Goal: Download file/media

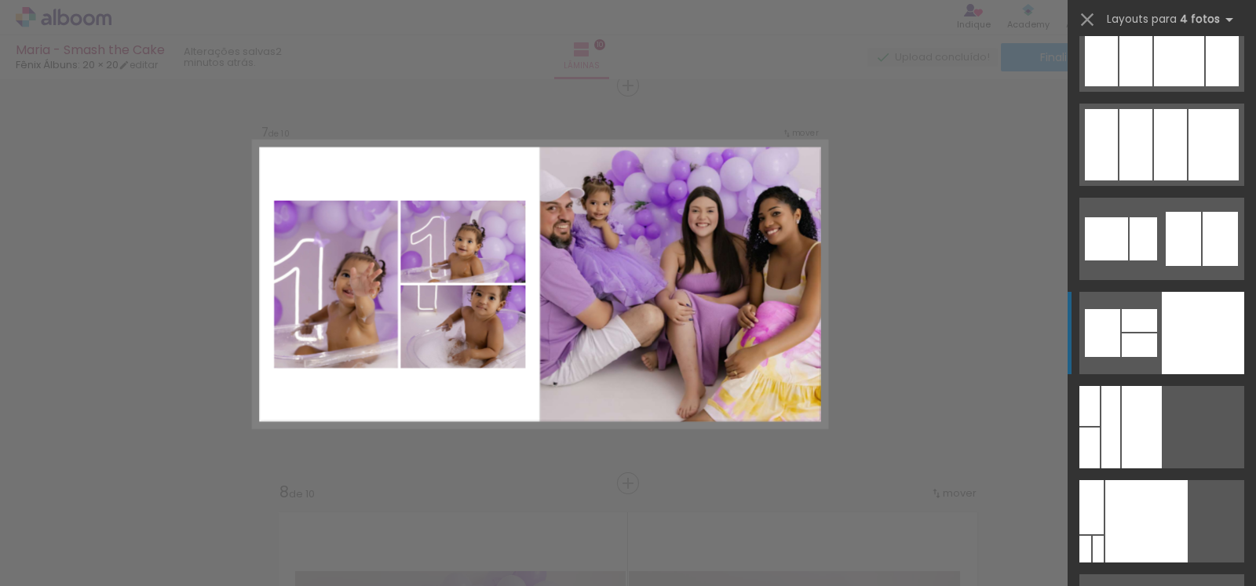
scroll to position [17364, 0]
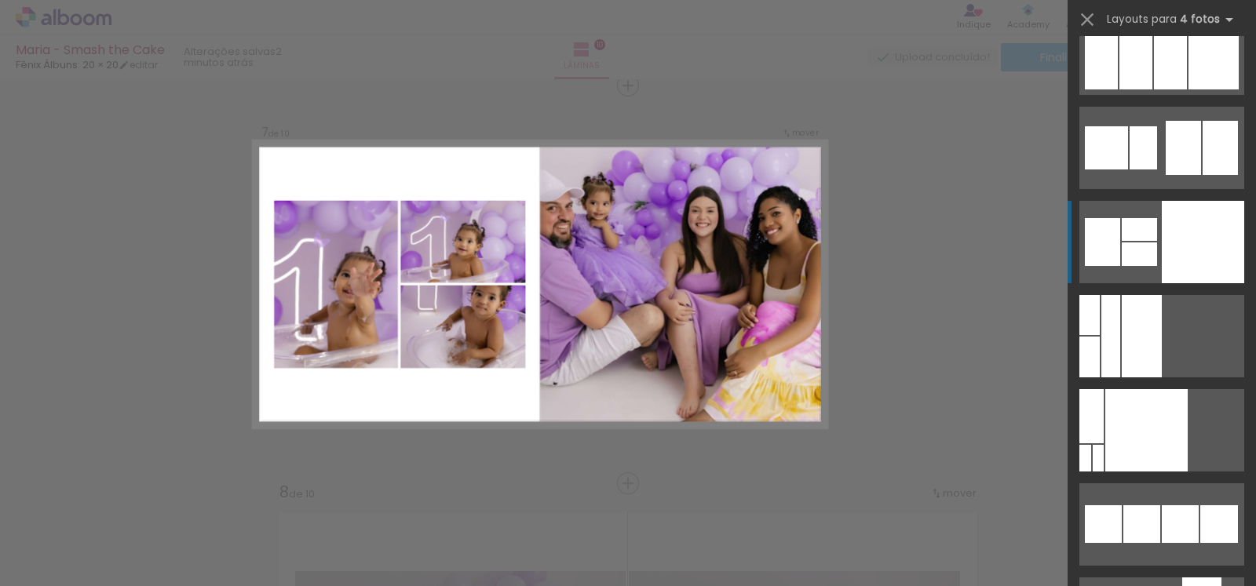
click at [1197, 235] on div at bounding box center [1203, 242] width 82 height 82
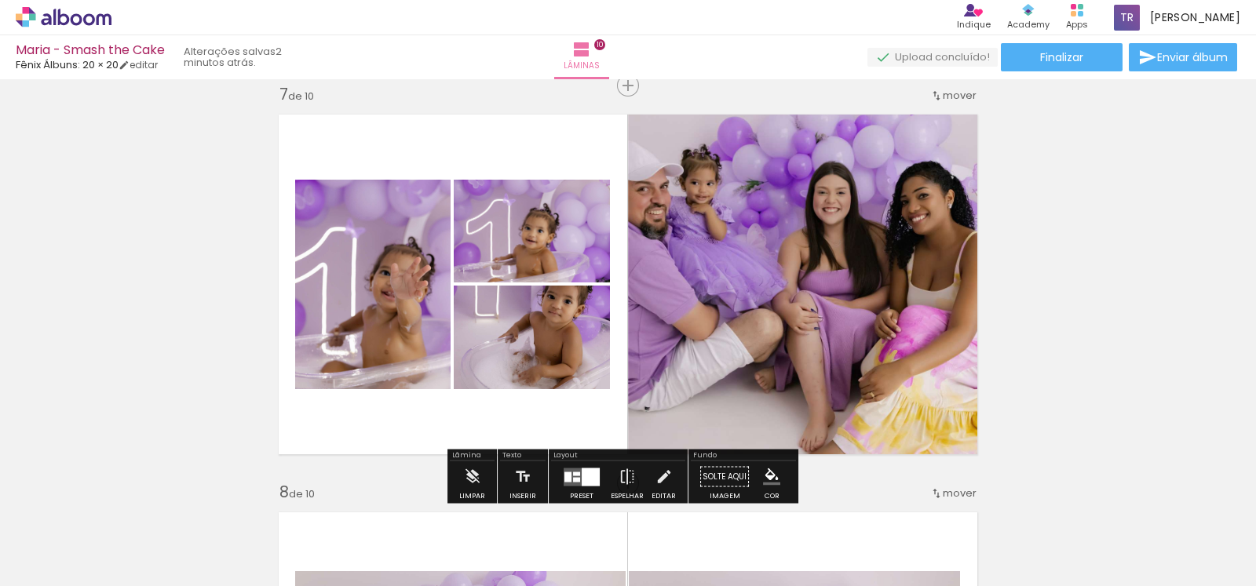
click at [789, 318] on quentale-photo at bounding box center [807, 284] width 359 height 359
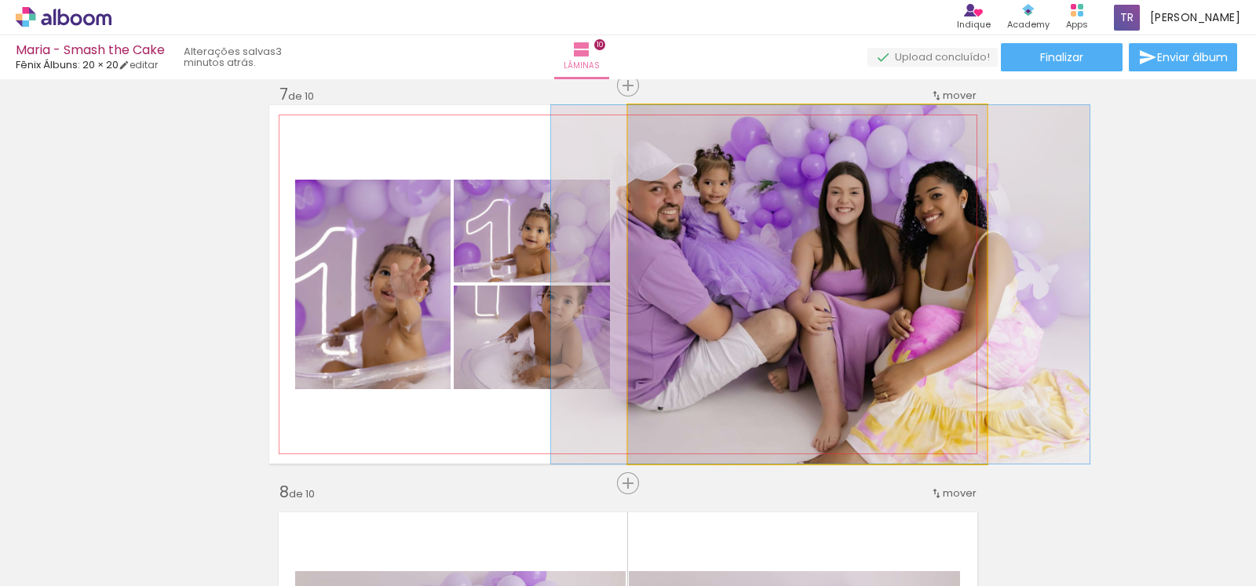
drag, startPoint x: 789, startPoint y: 318, endPoint x: 802, endPoint y: 318, distance: 13.3
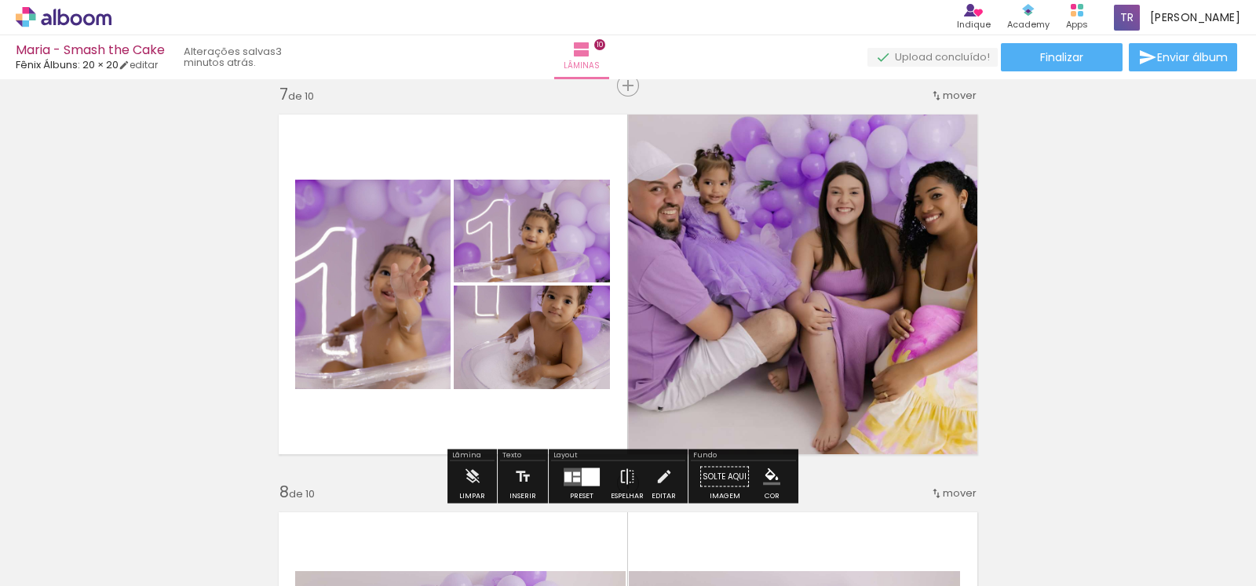
click at [628, 319] on quentale-photo at bounding box center [807, 284] width 359 height 359
click at [677, 320] on quentale-photo at bounding box center [807, 284] width 359 height 359
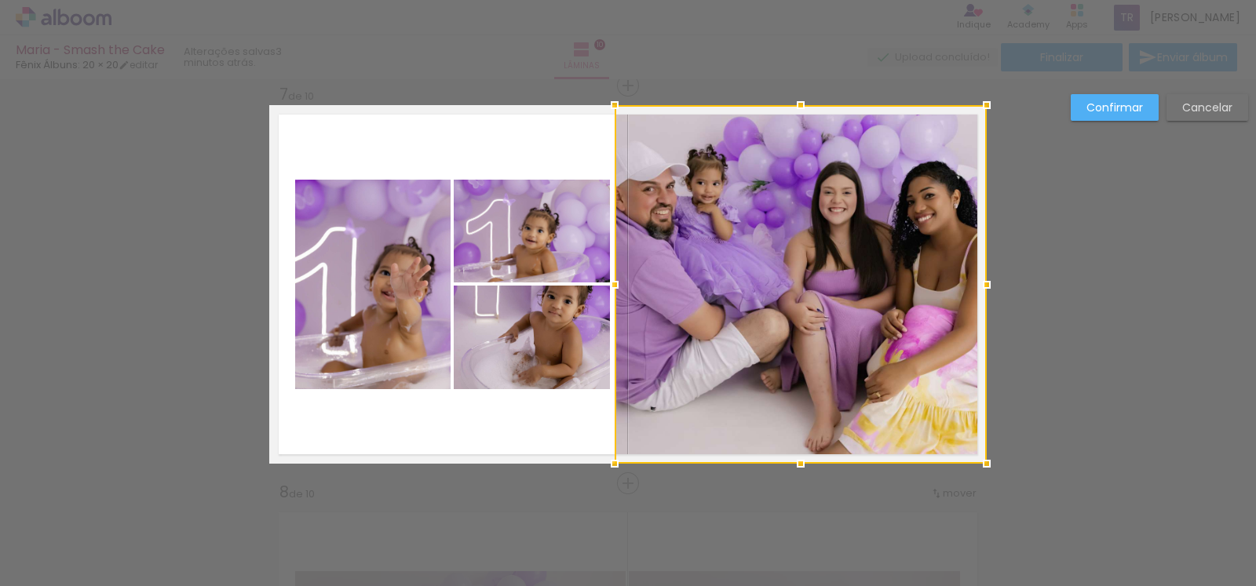
drag, startPoint x: 620, startPoint y: 284, endPoint x: 607, endPoint y: 291, distance: 14.4
click at [607, 291] on div at bounding box center [614, 284] width 31 height 31
click at [0, 0] on slot "Confirmar" at bounding box center [0, 0] width 0 height 0
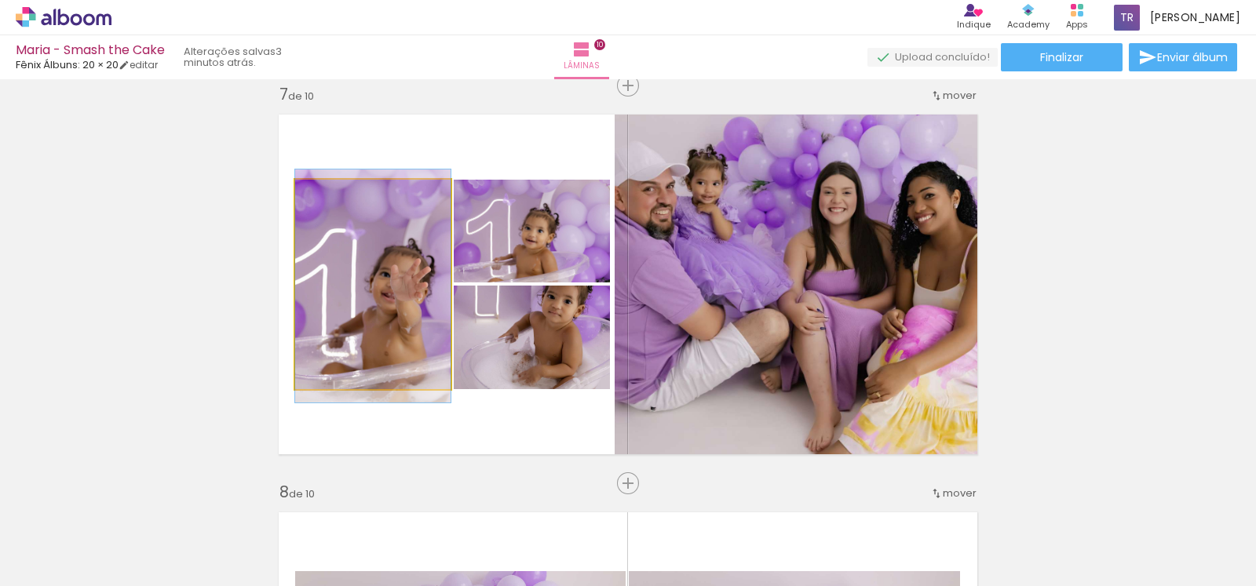
drag, startPoint x: 412, startPoint y: 279, endPoint x: 398, endPoint y: 281, distance: 14.2
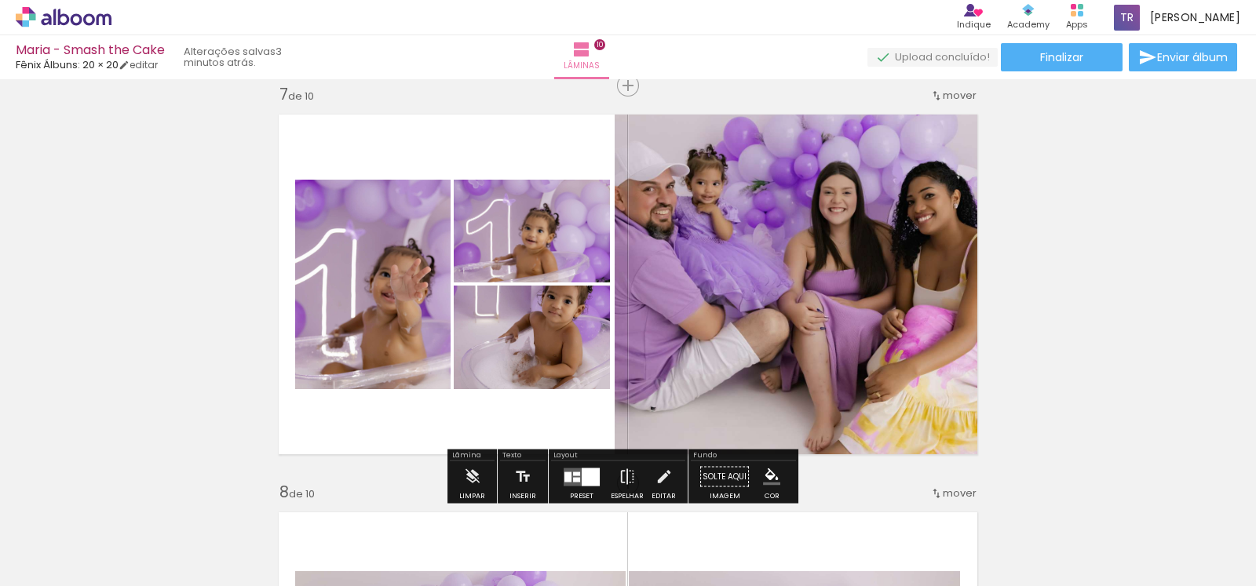
click at [392, 290] on quentale-photo at bounding box center [372, 285] width 155 height 210
click at [383, 332] on quentale-photo at bounding box center [372, 285] width 155 height 210
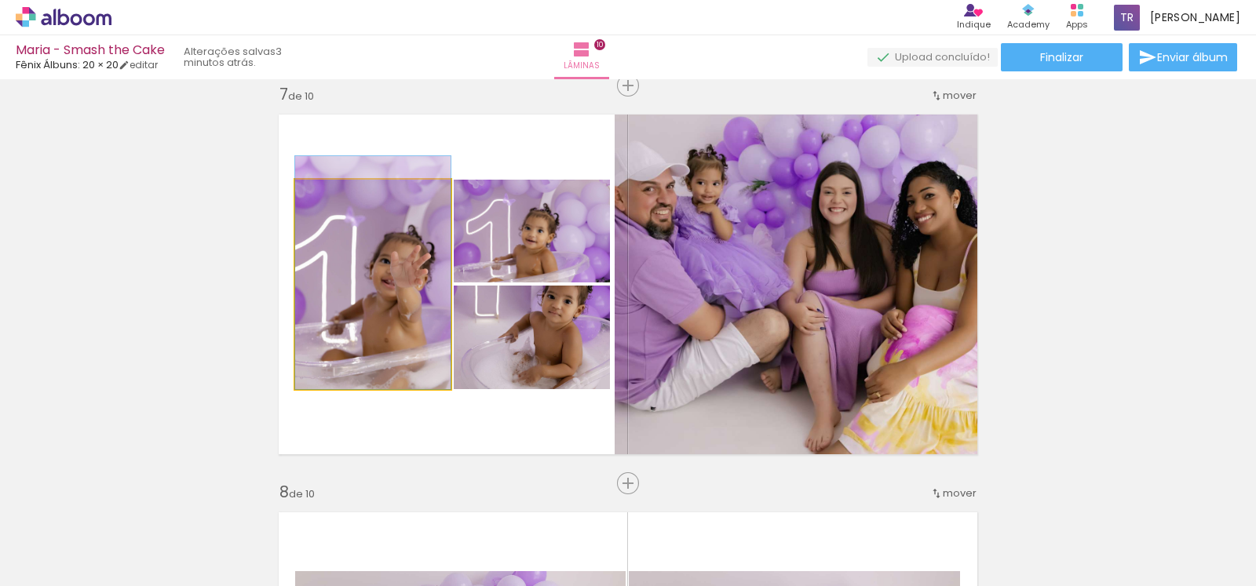
drag, startPoint x: 383, startPoint y: 333, endPoint x: 384, endPoint y: 311, distance: 22.0
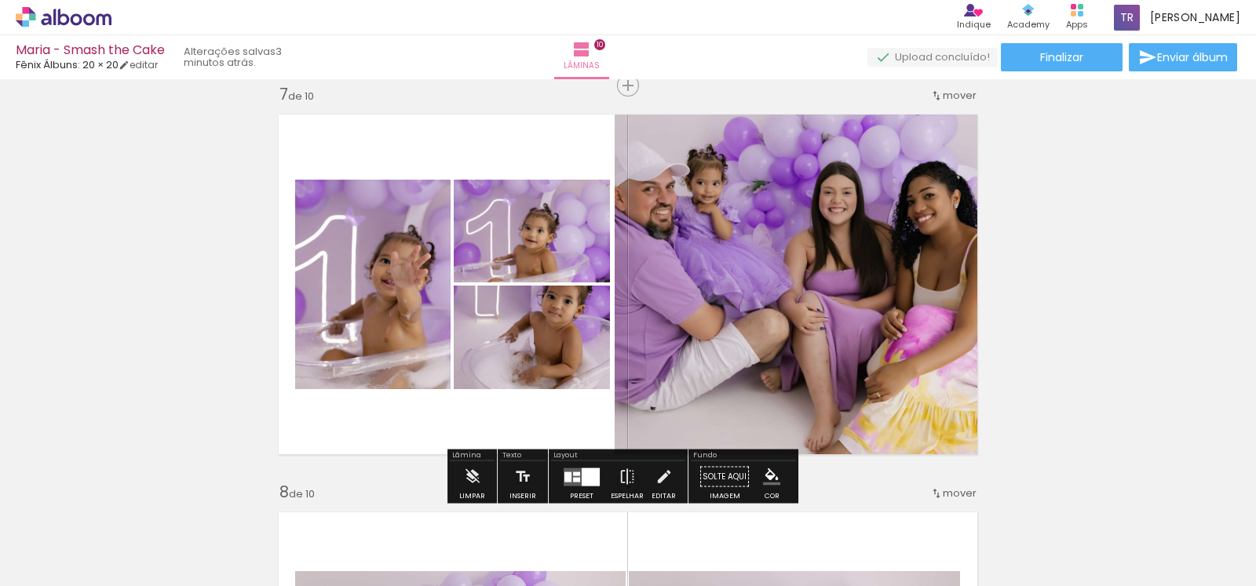
click at [388, 421] on quentale-layouter at bounding box center [627, 284] width 717 height 359
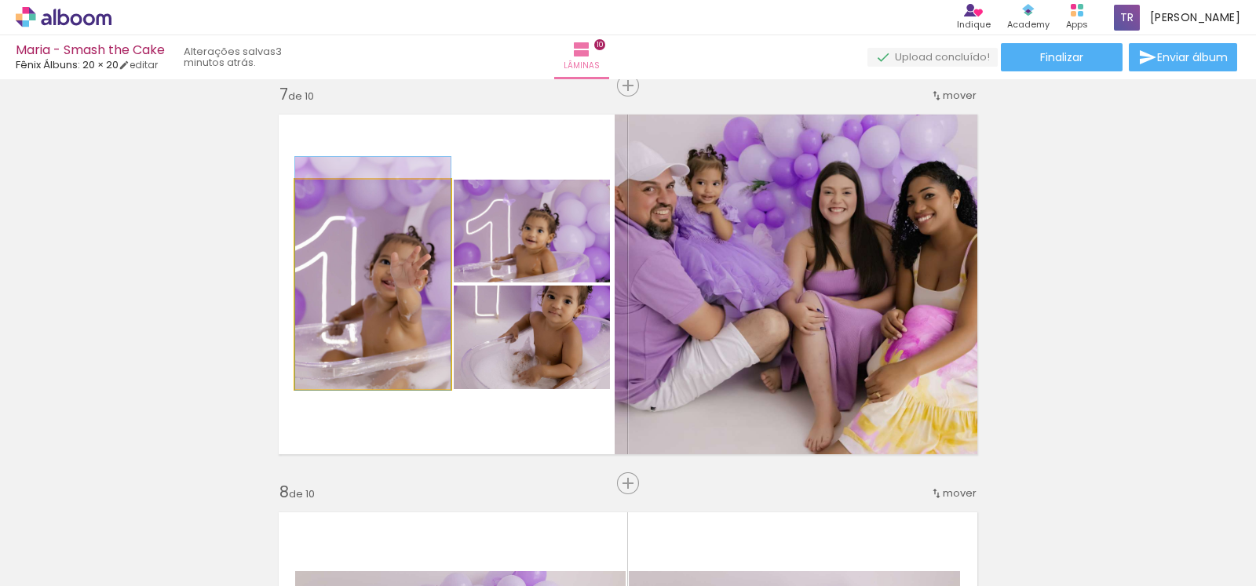
drag, startPoint x: 334, startPoint y: 316, endPoint x: 326, endPoint y: 318, distance: 8.0
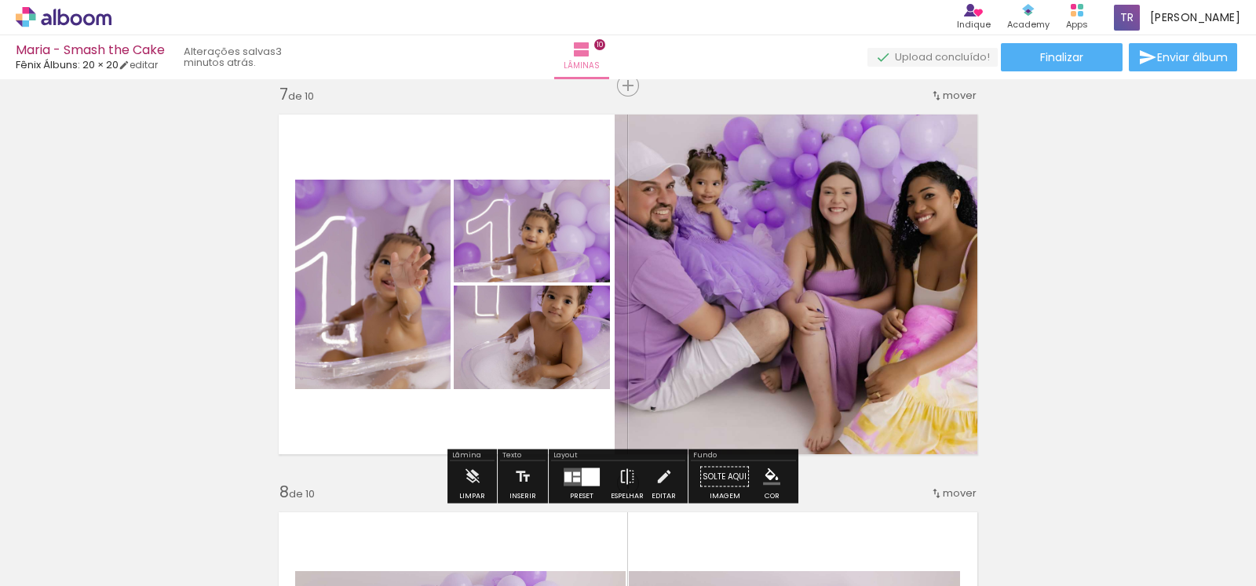
click at [334, 312] on quentale-photo at bounding box center [372, 285] width 155 height 210
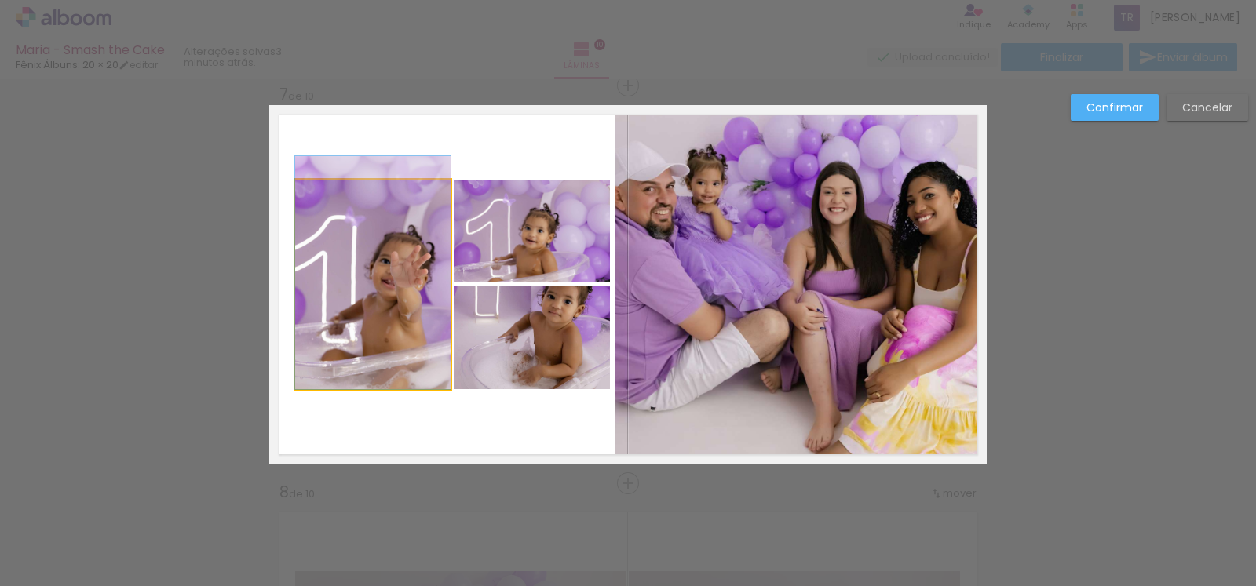
drag, startPoint x: 349, startPoint y: 298, endPoint x: 330, endPoint y: 297, distance: 18.9
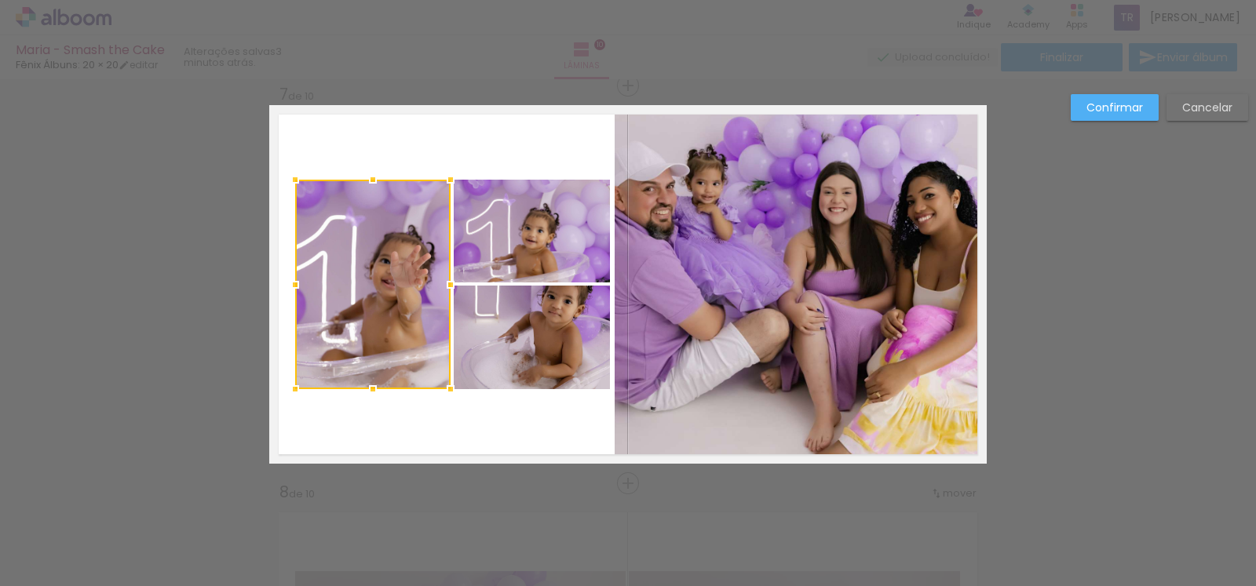
click at [332, 297] on div at bounding box center [372, 285] width 155 height 210
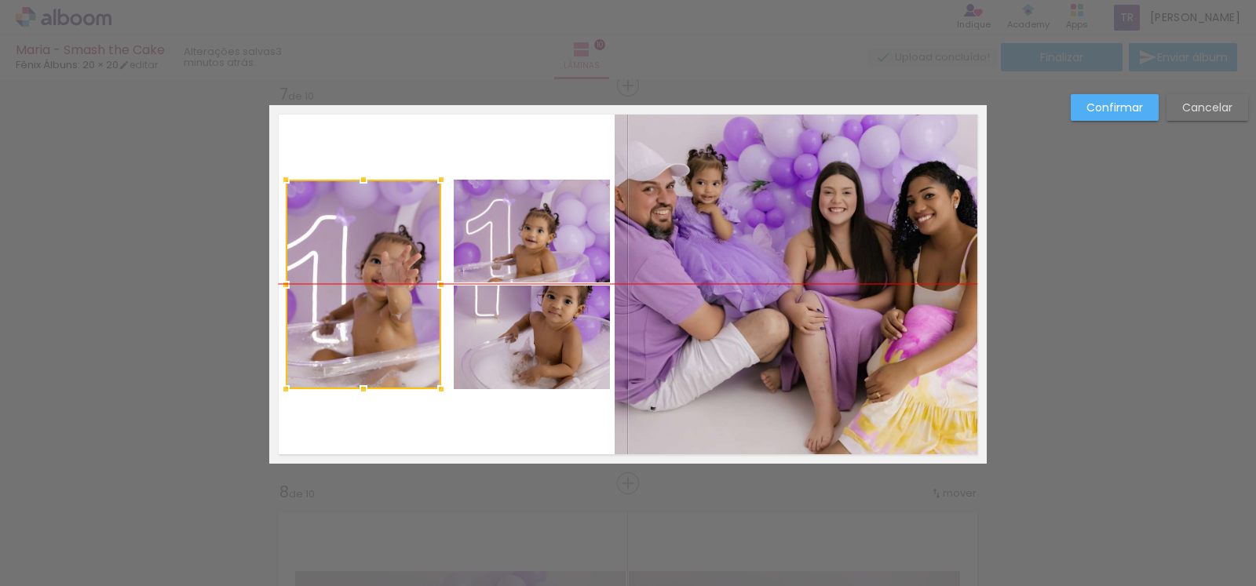
drag, startPoint x: 332, startPoint y: 297, endPoint x: 322, endPoint y: 299, distance: 10.3
click at [322, 299] on div at bounding box center [363, 285] width 155 height 210
drag, startPoint x: 518, startPoint y: 260, endPoint x: 498, endPoint y: 259, distance: 19.6
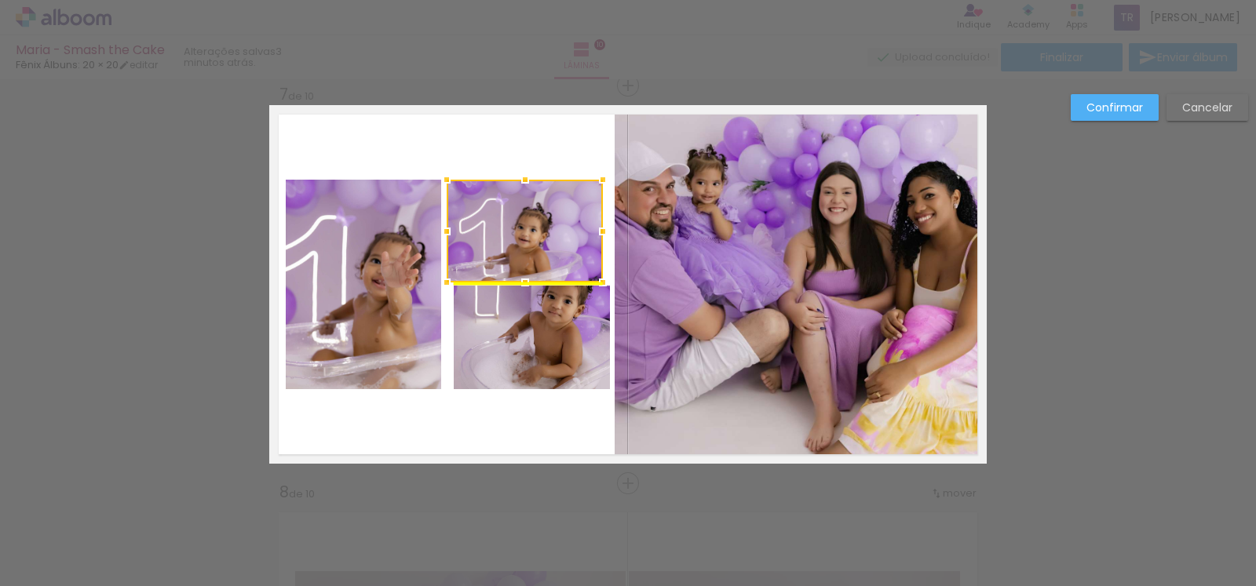
click at [523, 253] on div at bounding box center [525, 231] width 156 height 103
click at [553, 347] on quentale-photo at bounding box center [532, 338] width 156 height 104
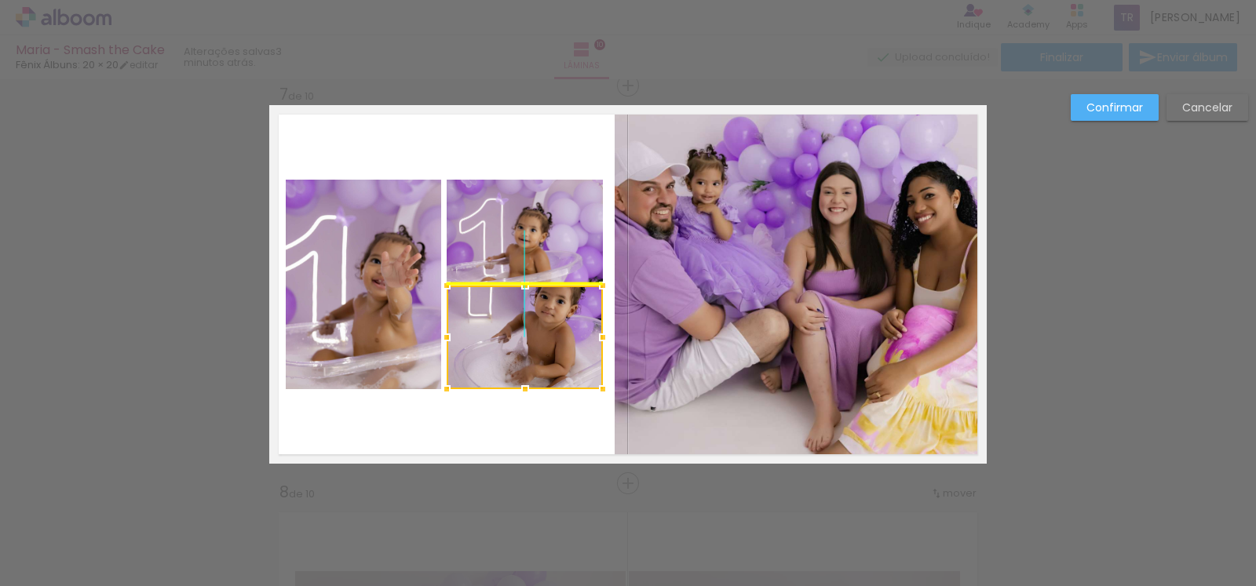
click at [545, 347] on div at bounding box center [525, 338] width 156 height 104
click at [558, 427] on quentale-layouter at bounding box center [627, 284] width 717 height 359
click at [663, 352] on quentale-photo at bounding box center [801, 284] width 372 height 359
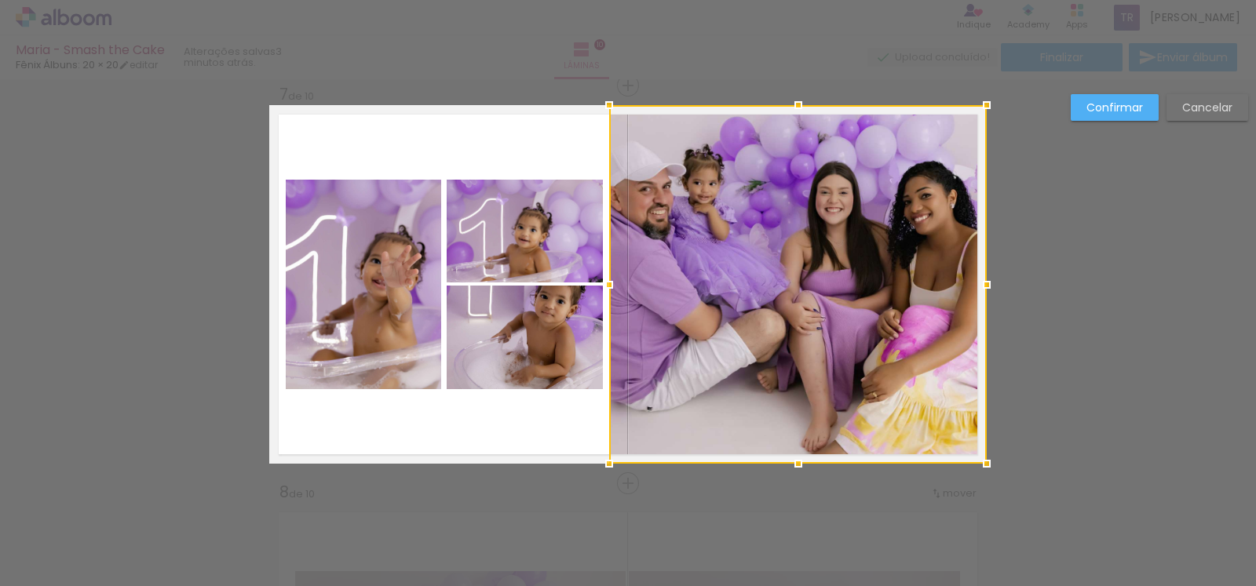
click at [607, 291] on div at bounding box center [608, 284] width 31 height 31
click at [755, 287] on div at bounding box center [798, 284] width 378 height 359
drag, startPoint x: 755, startPoint y: 287, endPoint x: 789, endPoint y: 290, distance: 33.8
click at [789, 290] on div at bounding box center [798, 284] width 378 height 359
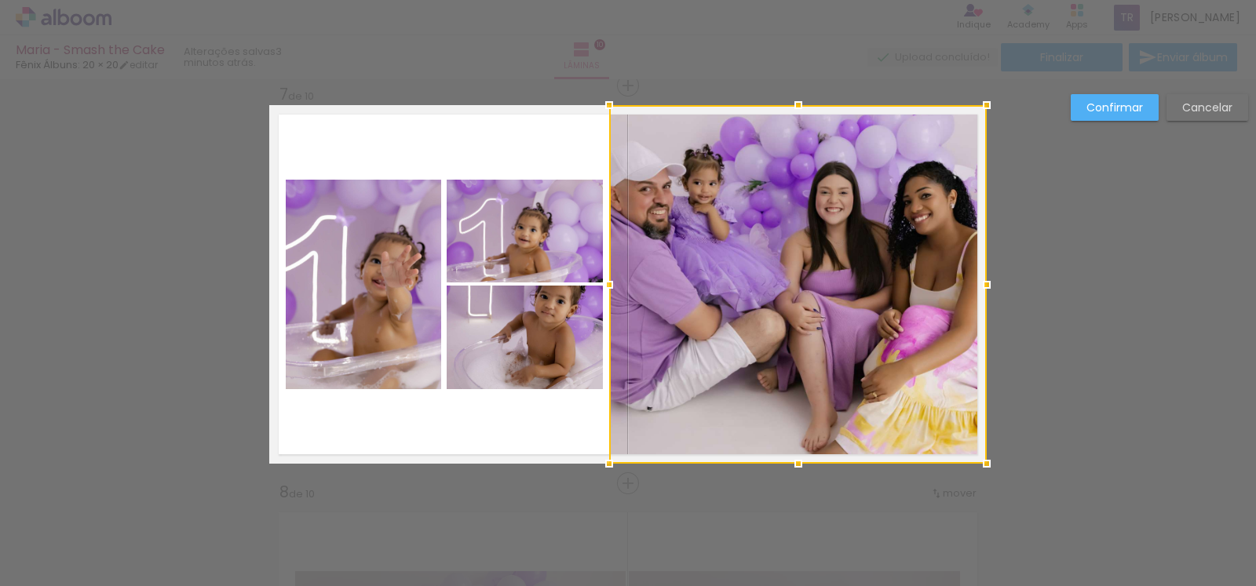
click at [0, 0] on slot "Confirmar" at bounding box center [0, 0] width 0 height 0
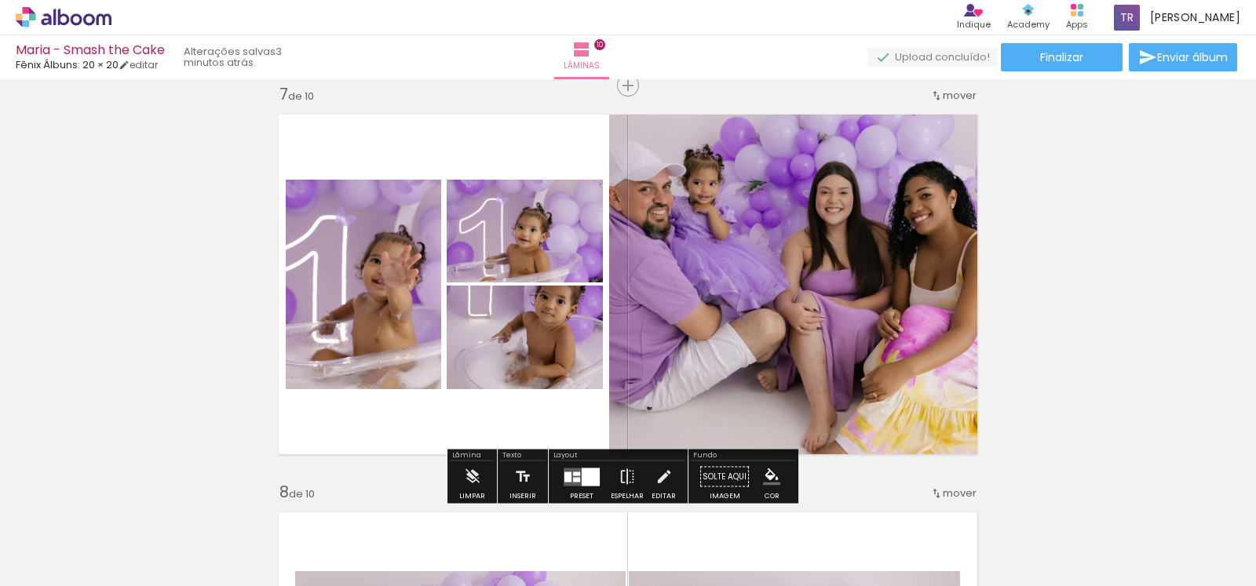
click at [797, 343] on quentale-photo at bounding box center [798, 284] width 378 height 359
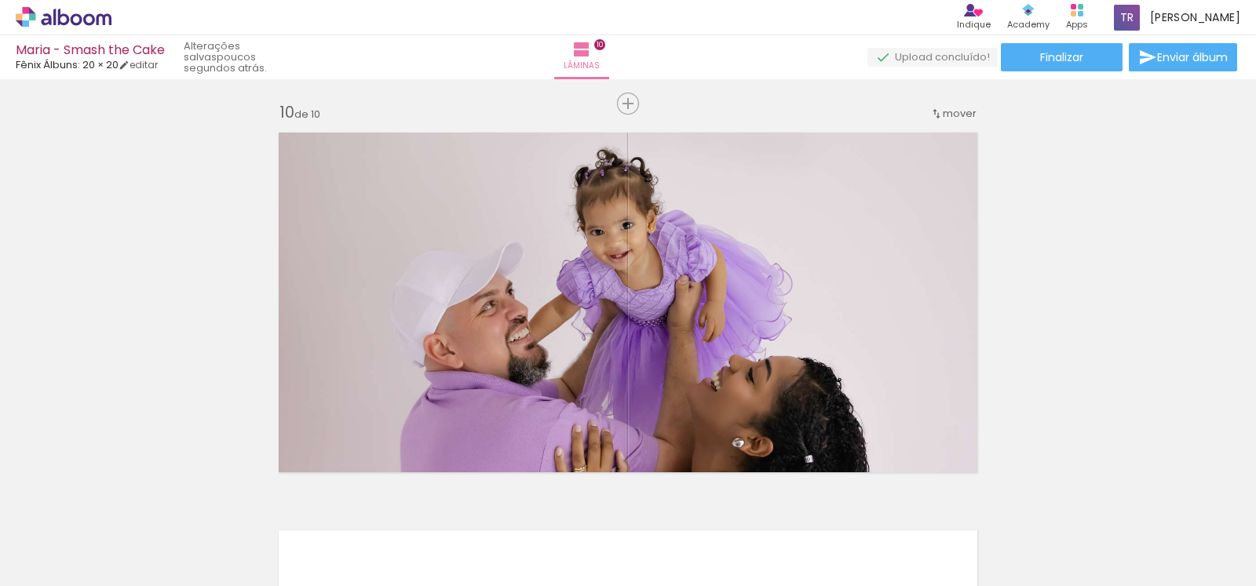
scroll to position [3584, 0]
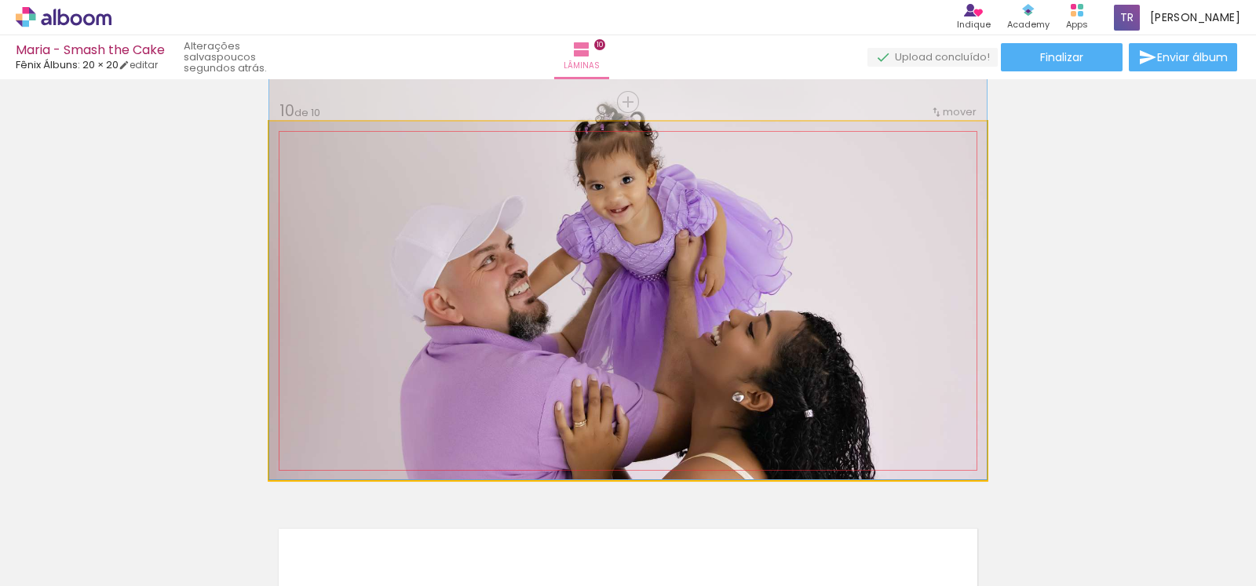
drag, startPoint x: 823, startPoint y: 311, endPoint x: 841, endPoint y: 206, distance: 106.8
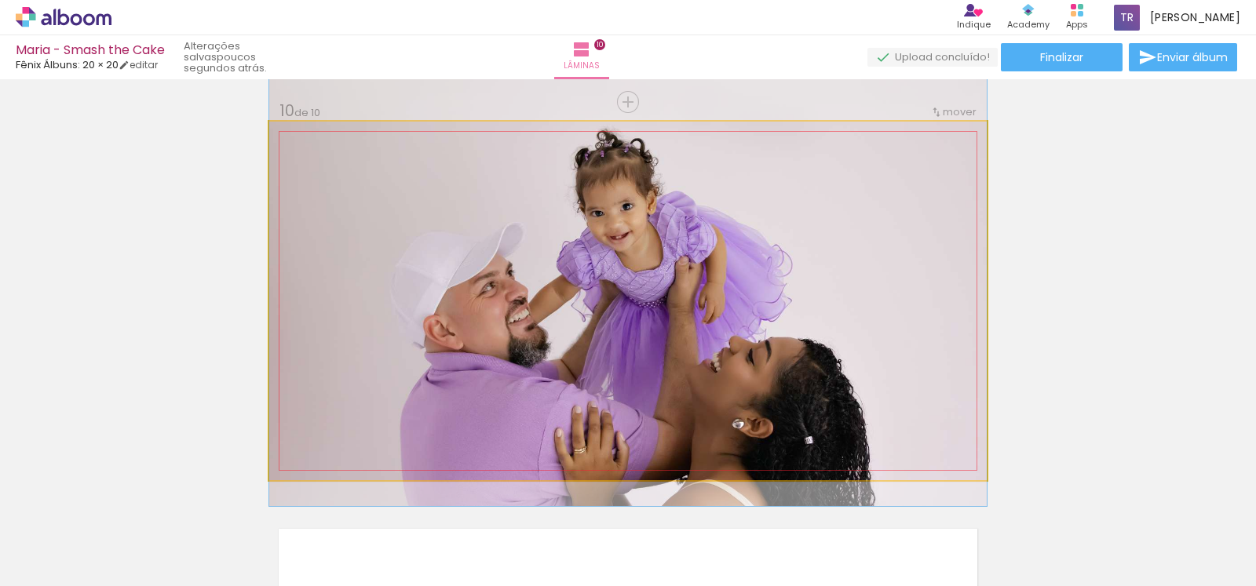
drag, startPoint x: 859, startPoint y: 229, endPoint x: 856, endPoint y: 251, distance: 22.1
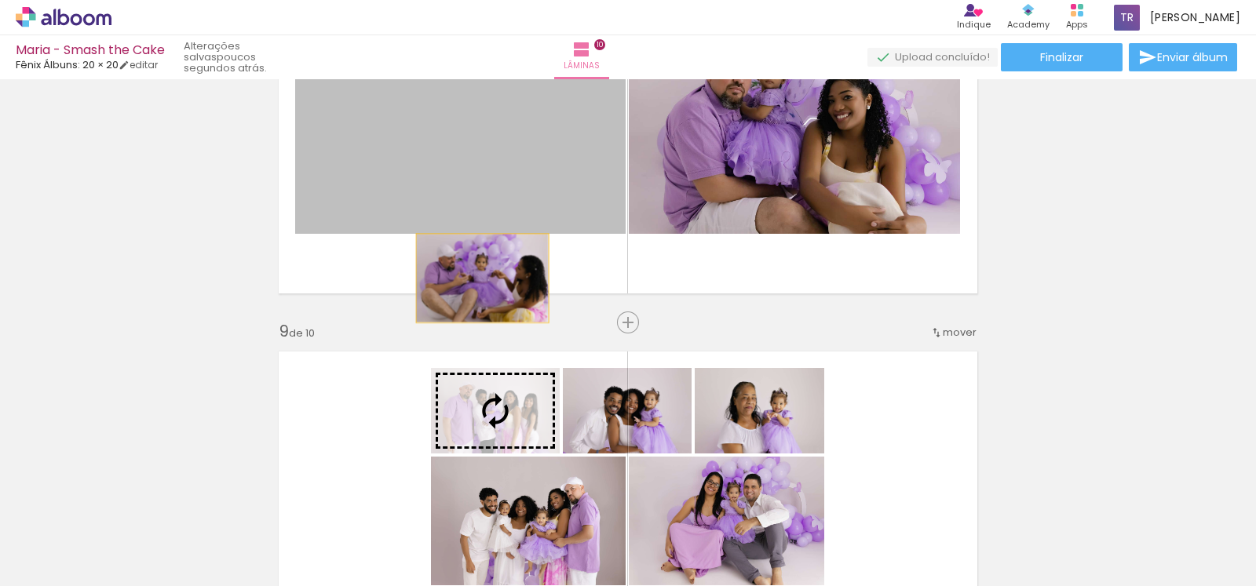
scroll to position [2996, 0]
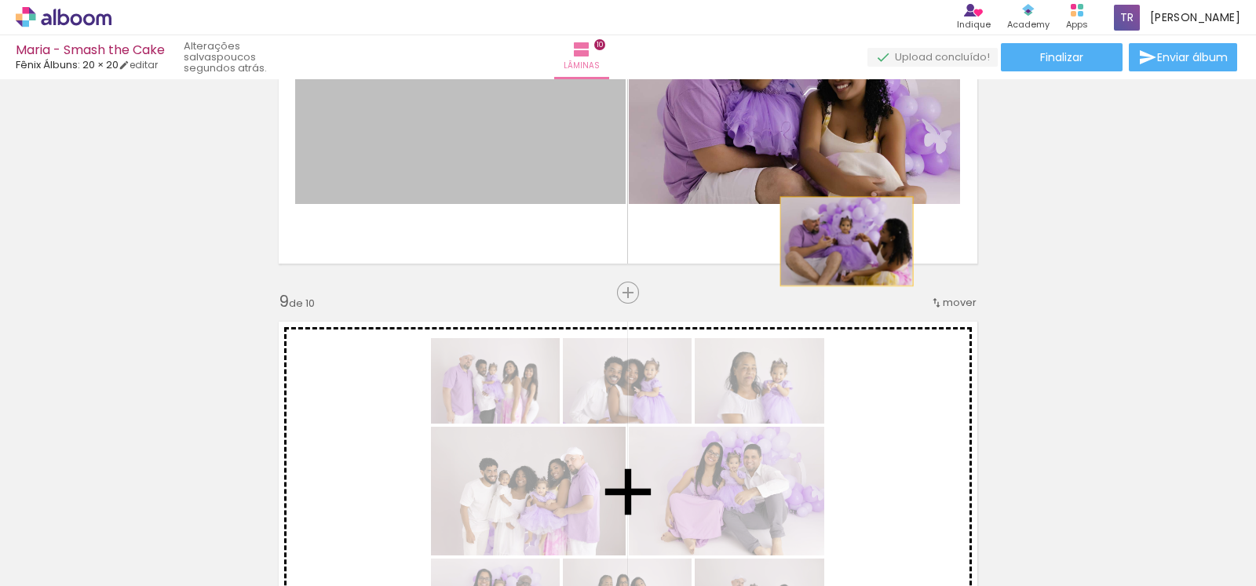
drag, startPoint x: 487, startPoint y: 303, endPoint x: 841, endPoint y: 432, distance: 376.6
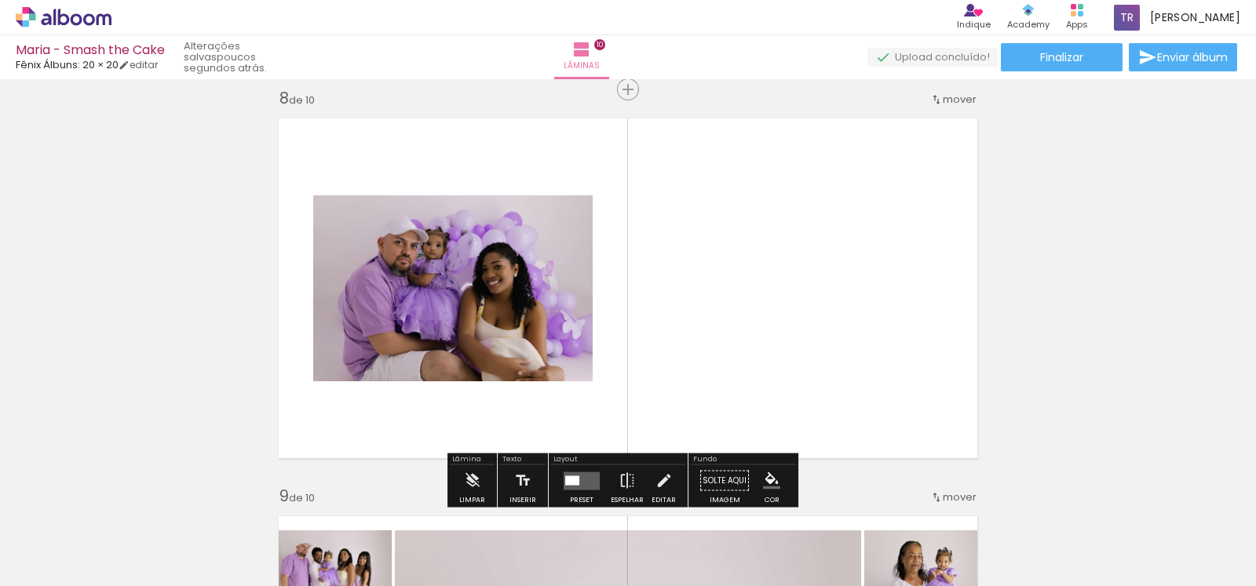
scroll to position [2800, 0]
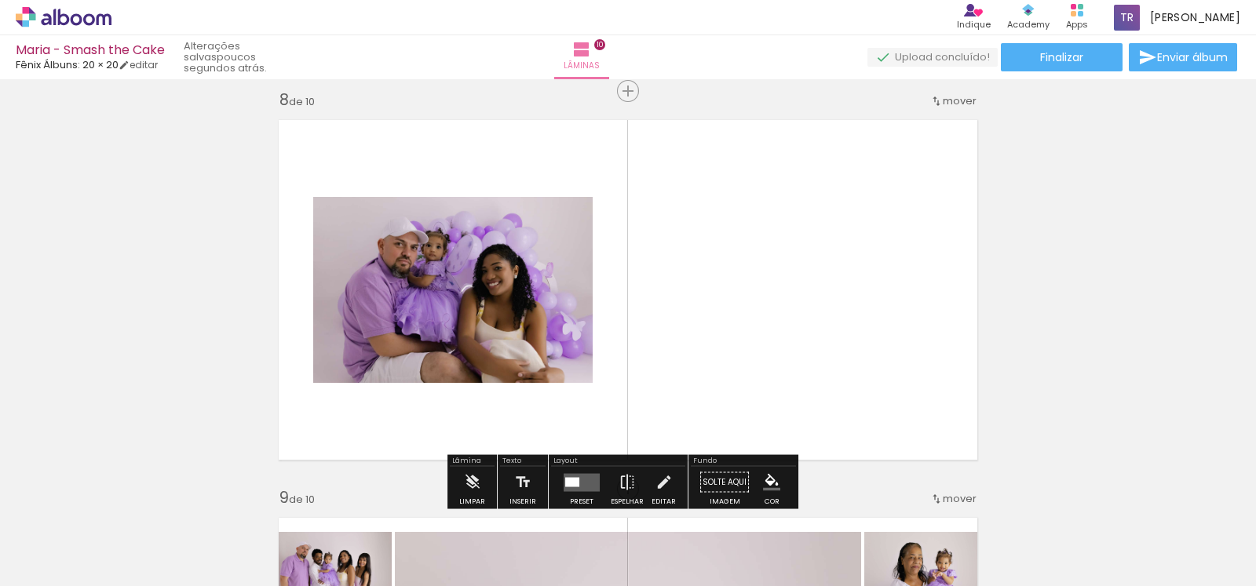
click at [473, 283] on quentale-photo at bounding box center [452, 290] width 279 height 186
click at [580, 479] on quentale-layouter at bounding box center [582, 482] width 36 height 18
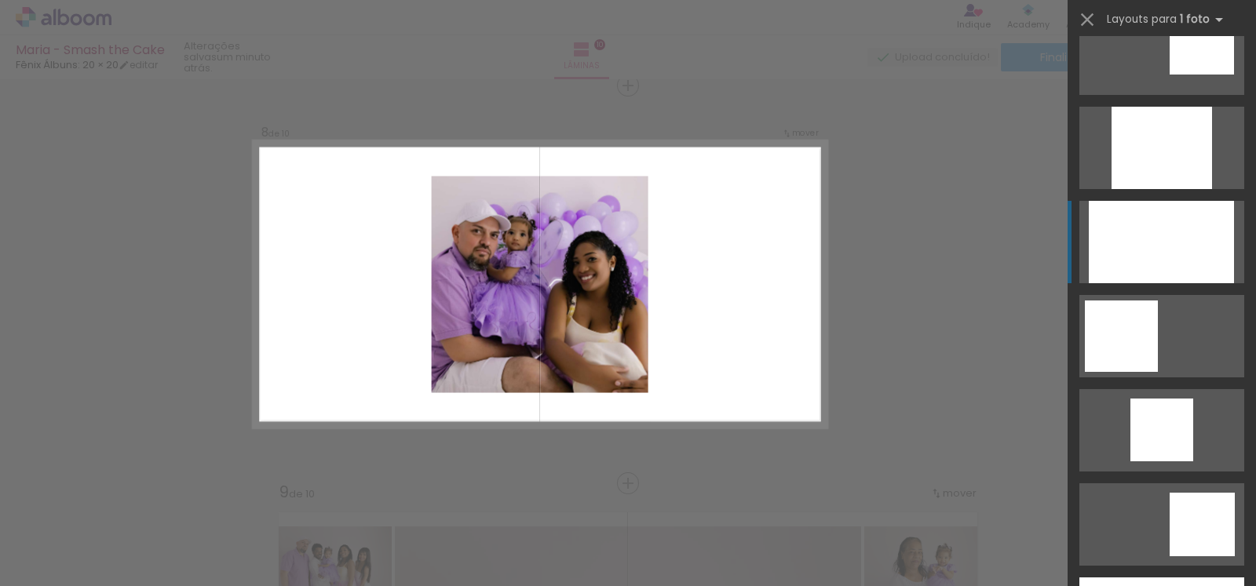
scroll to position [1079, 0]
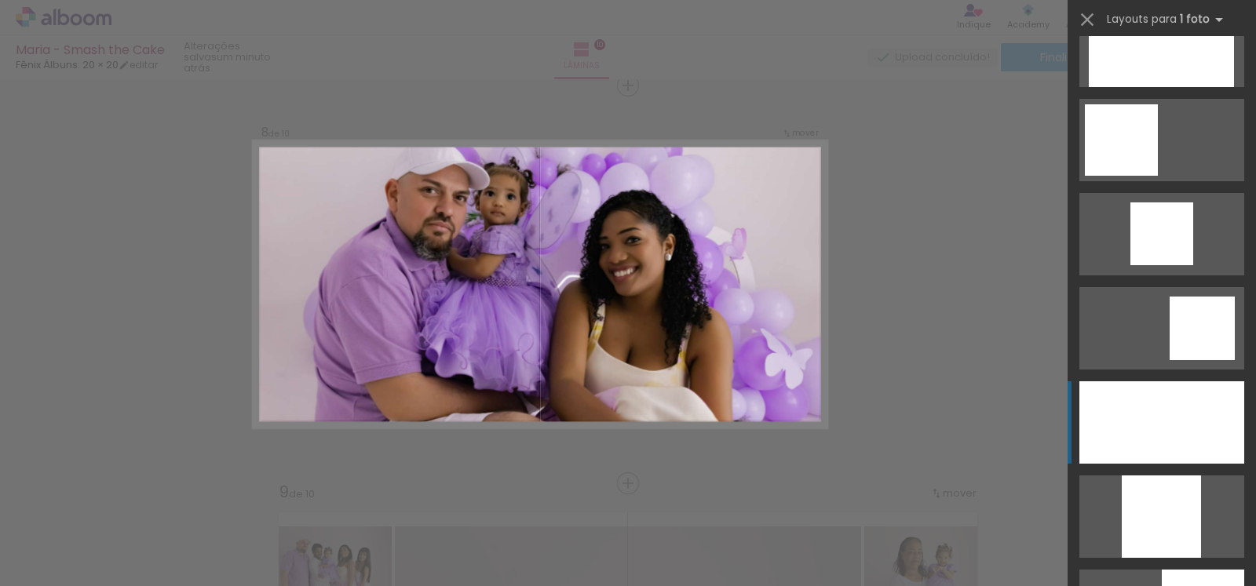
click at [1166, 445] on div at bounding box center [1161, 422] width 165 height 82
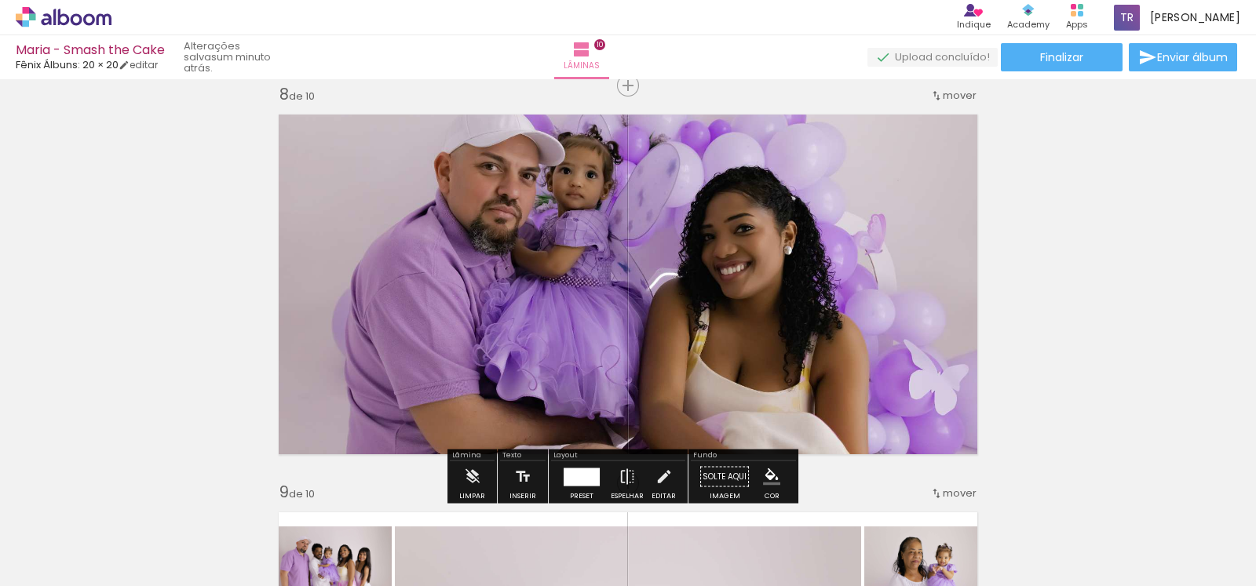
click at [706, 311] on quentale-photo at bounding box center [627, 284] width 717 height 359
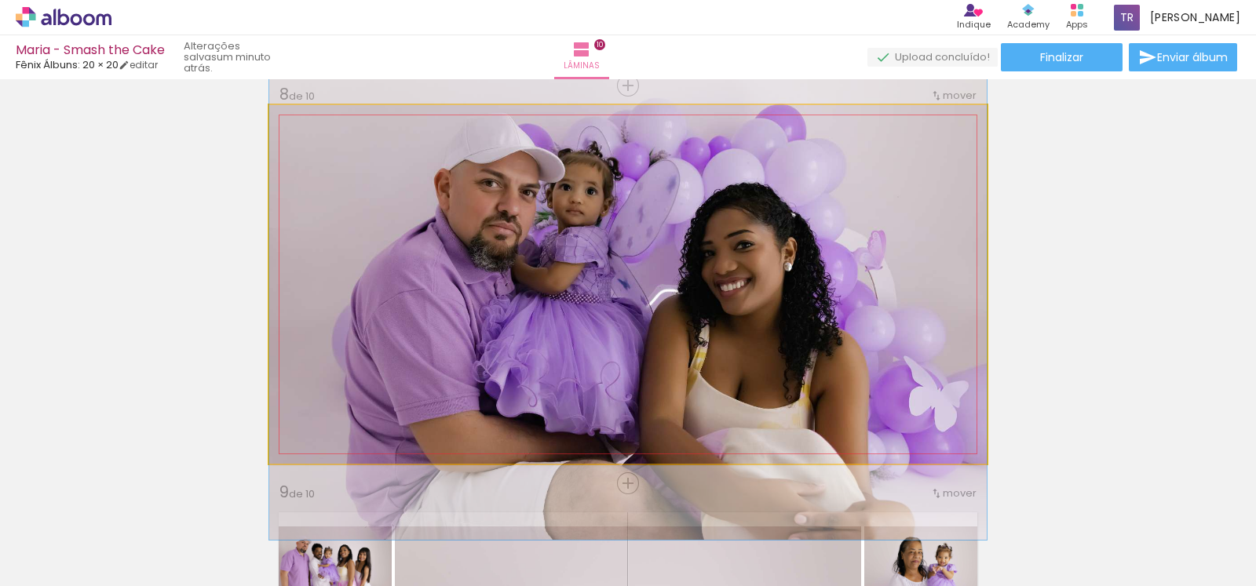
drag, startPoint x: 706, startPoint y: 312, endPoint x: 711, endPoint y: 327, distance: 16.4
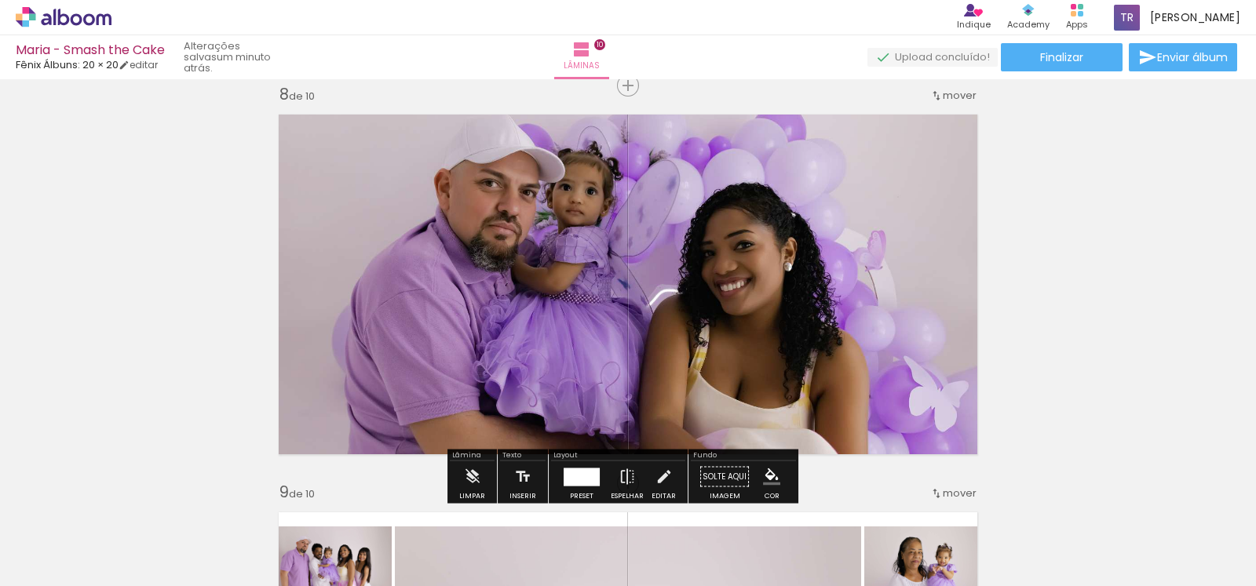
click at [678, 268] on quentale-photo at bounding box center [627, 284] width 717 height 359
click at [678, 269] on quentale-photo at bounding box center [627, 284] width 717 height 359
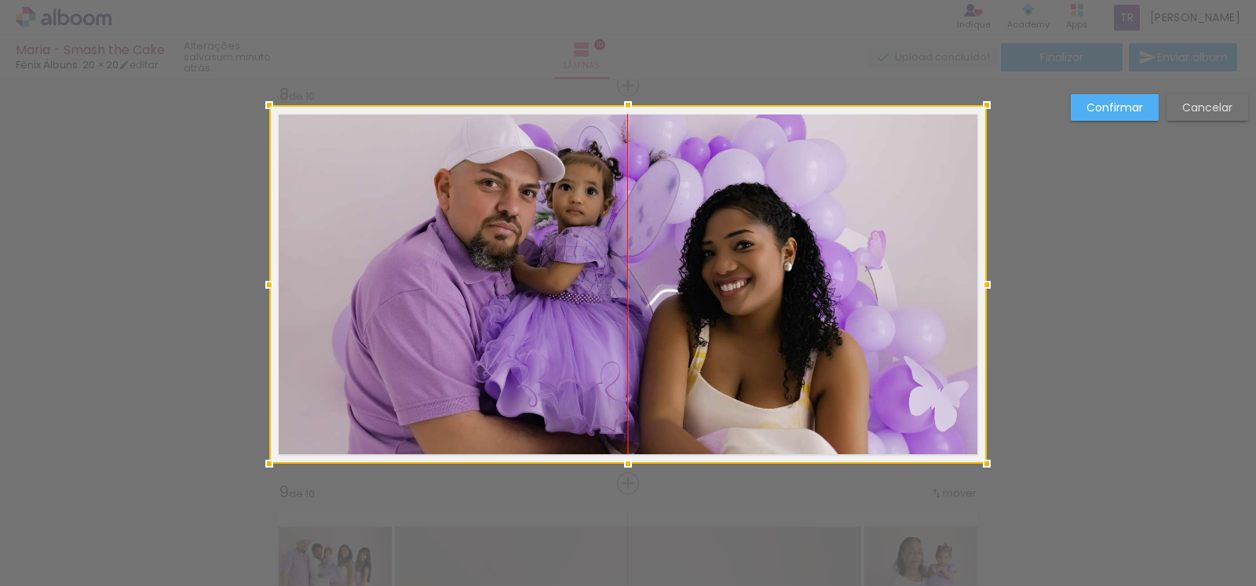
drag, startPoint x: 678, startPoint y: 269, endPoint x: 675, endPoint y: 291, distance: 22.2
click at [675, 291] on div at bounding box center [627, 284] width 717 height 359
click at [0, 0] on slot "Confirmar" at bounding box center [0, 0] width 0 height 0
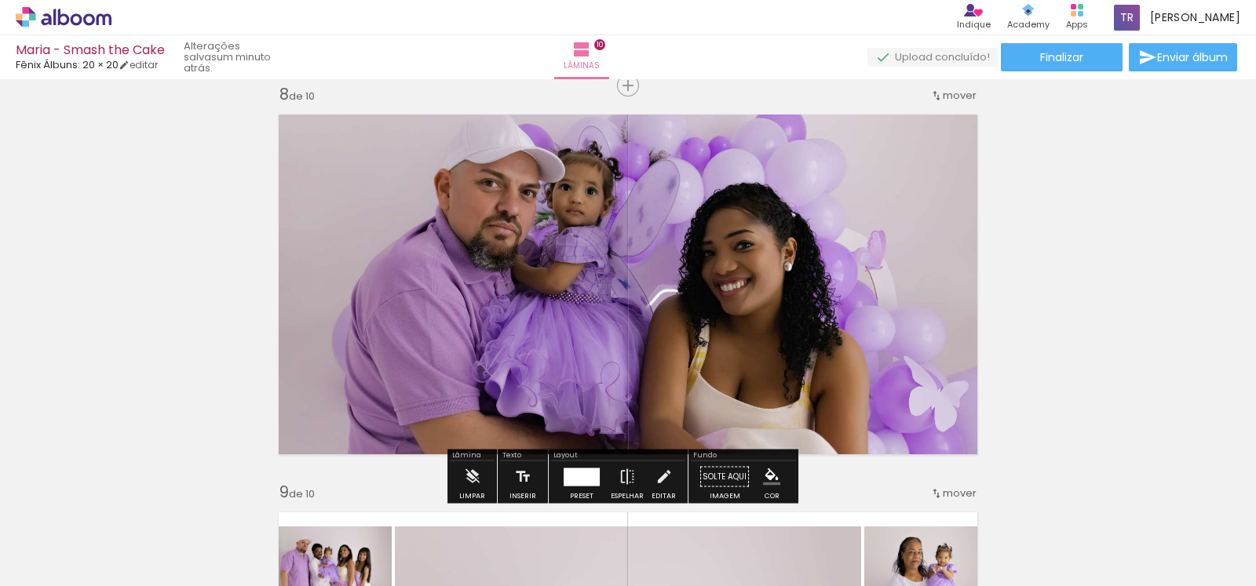
click at [667, 284] on quentale-photo at bounding box center [627, 284] width 717 height 359
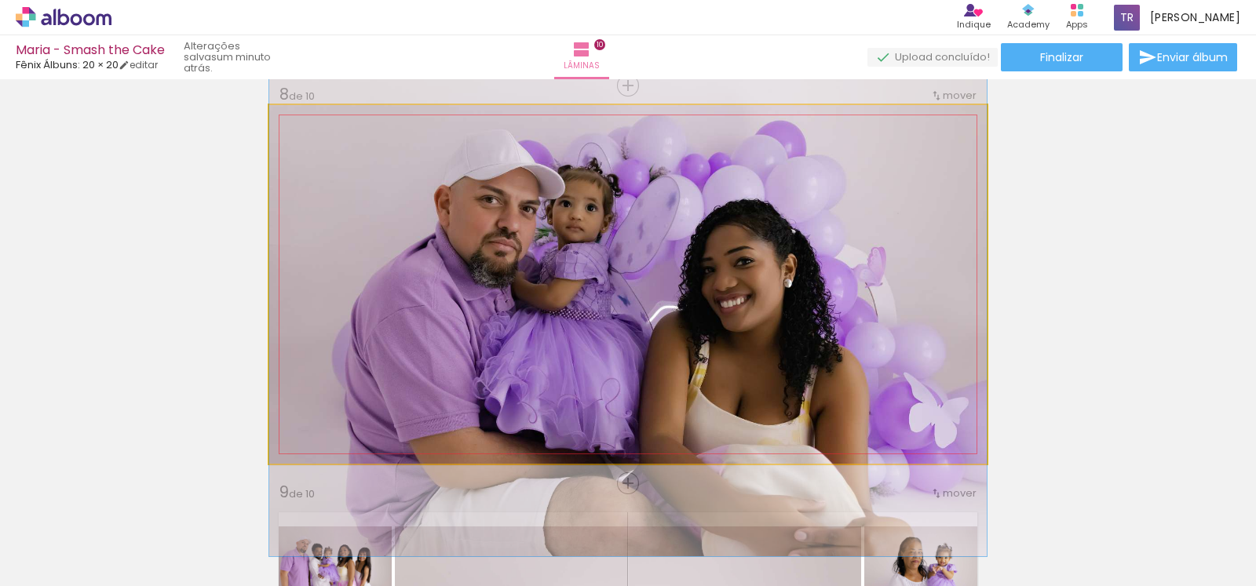
drag, startPoint x: 667, startPoint y: 283, endPoint x: 669, endPoint y: 301, distance: 17.4
click at [881, 261] on quentale-photo at bounding box center [627, 284] width 717 height 359
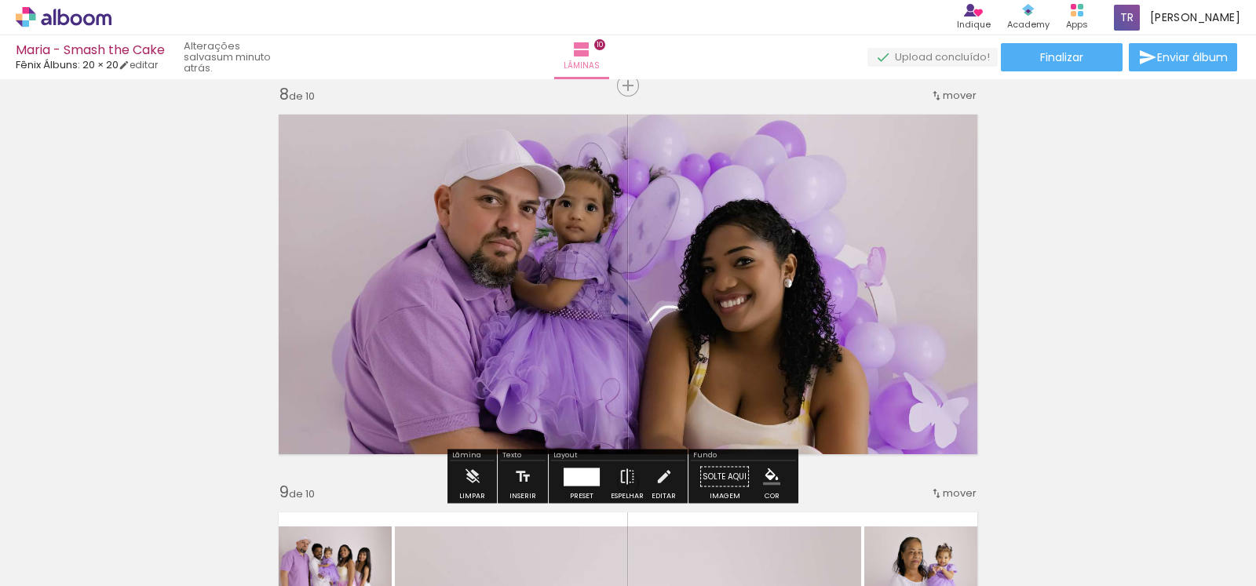
click at [920, 358] on quentale-photo at bounding box center [627, 284] width 717 height 359
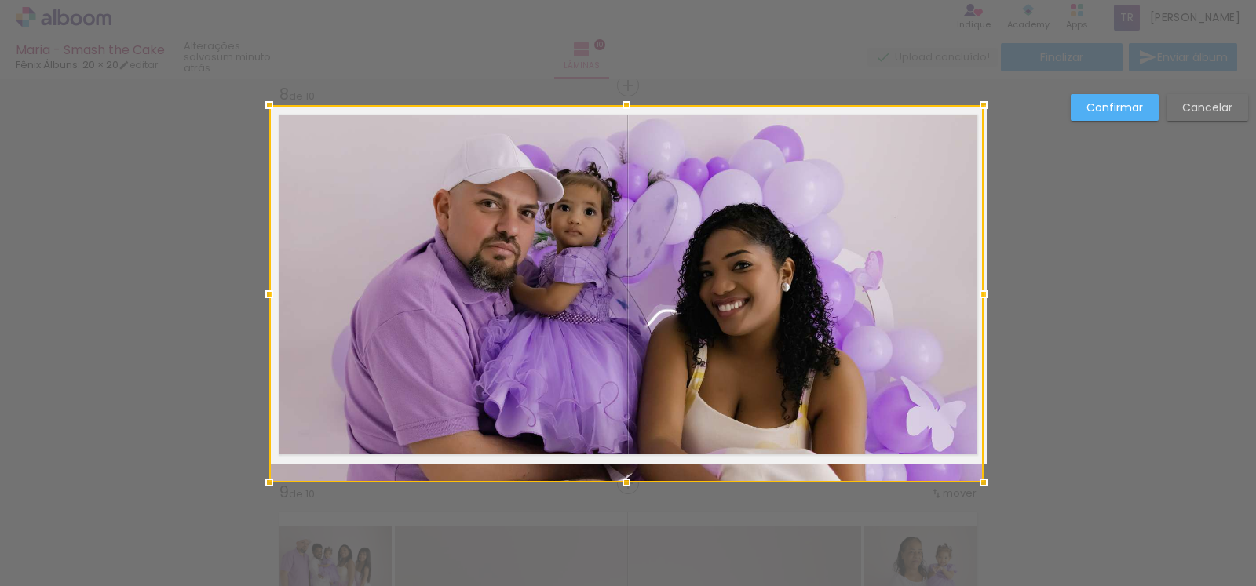
drag, startPoint x: 986, startPoint y: 470, endPoint x: 994, endPoint y: 483, distance: 15.2
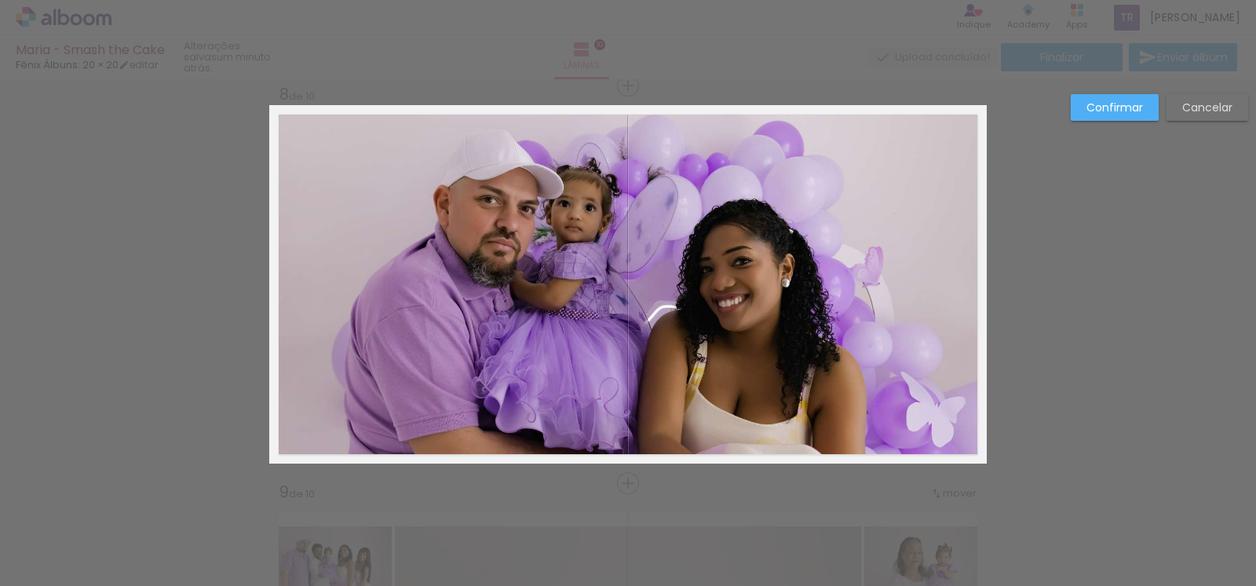
click at [0, 0] on slot "Confirmar" at bounding box center [0, 0] width 0 height 0
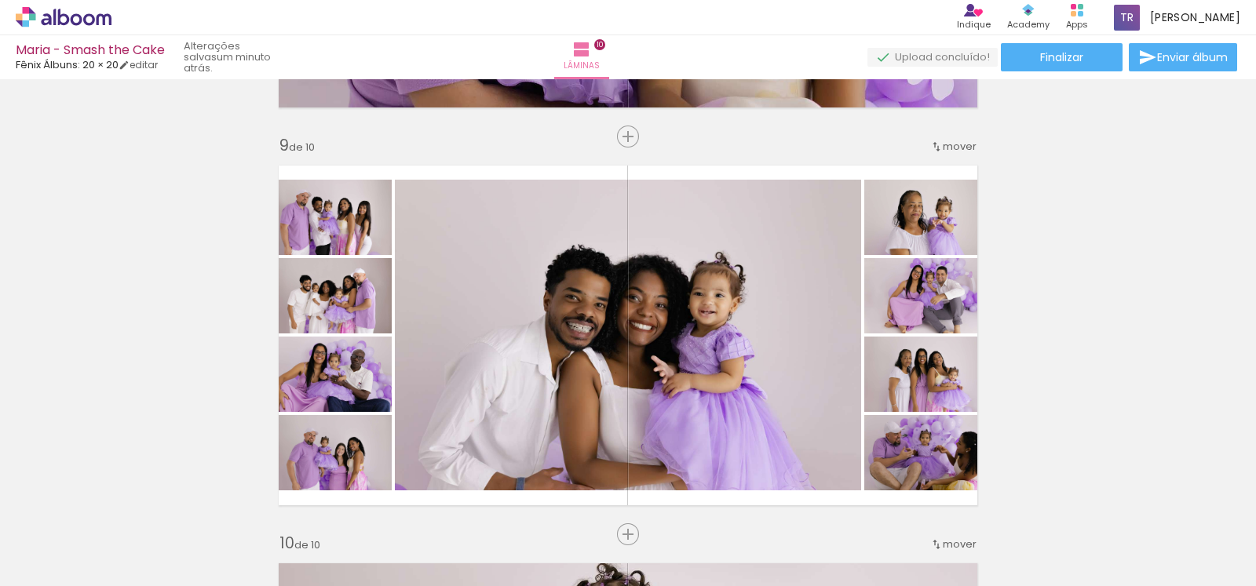
scroll to position [3146, 0]
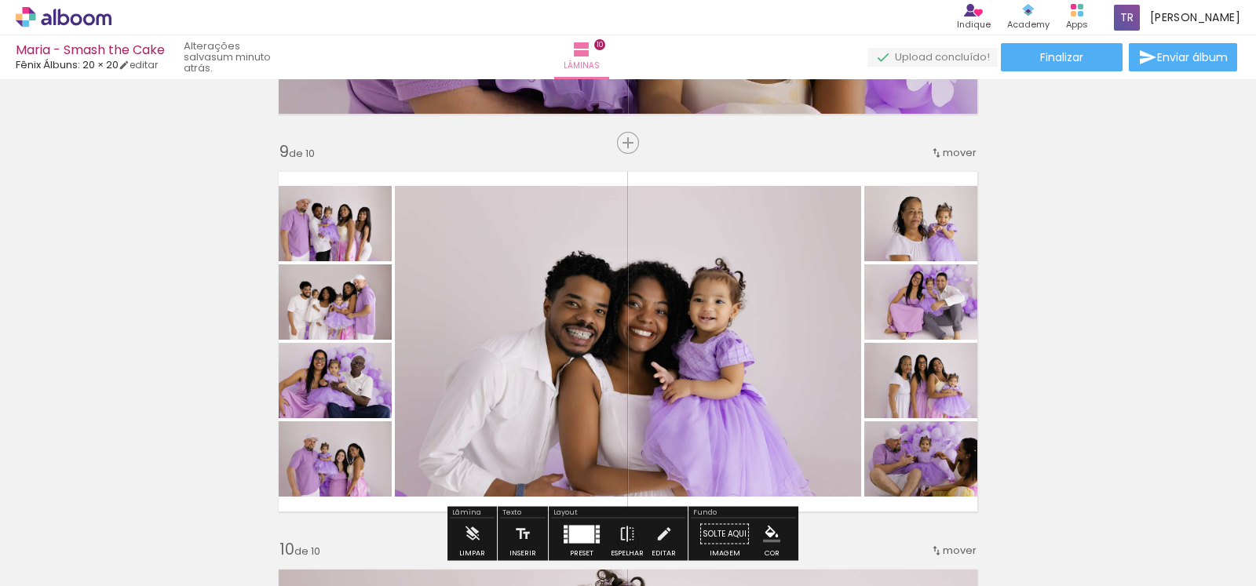
click at [743, 326] on quentale-photo at bounding box center [628, 341] width 466 height 311
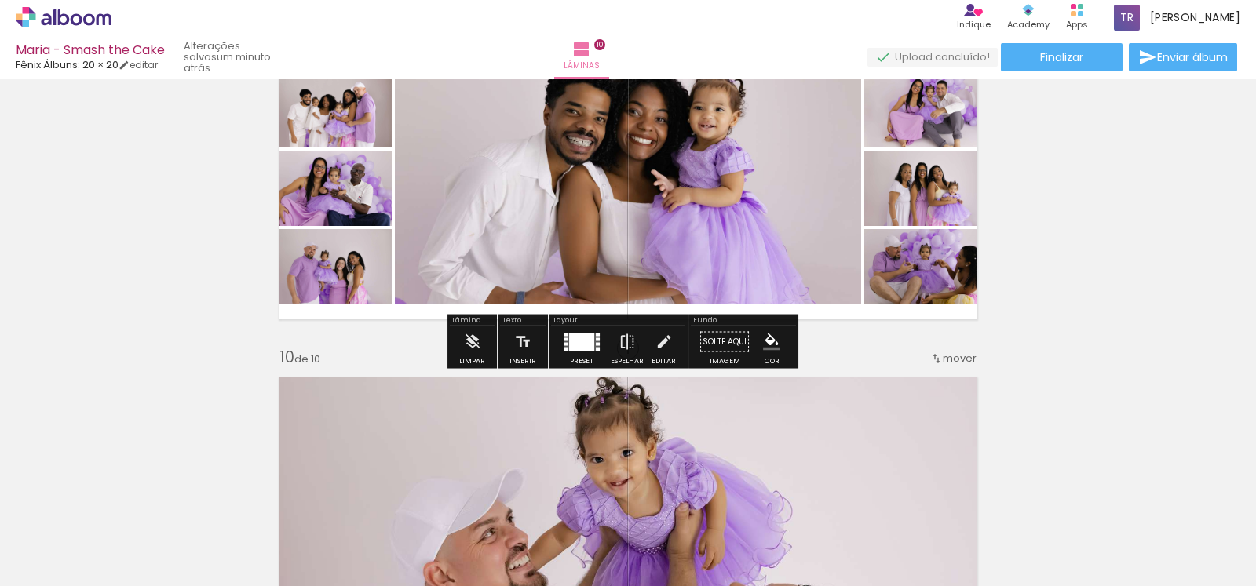
scroll to position [3342, 0]
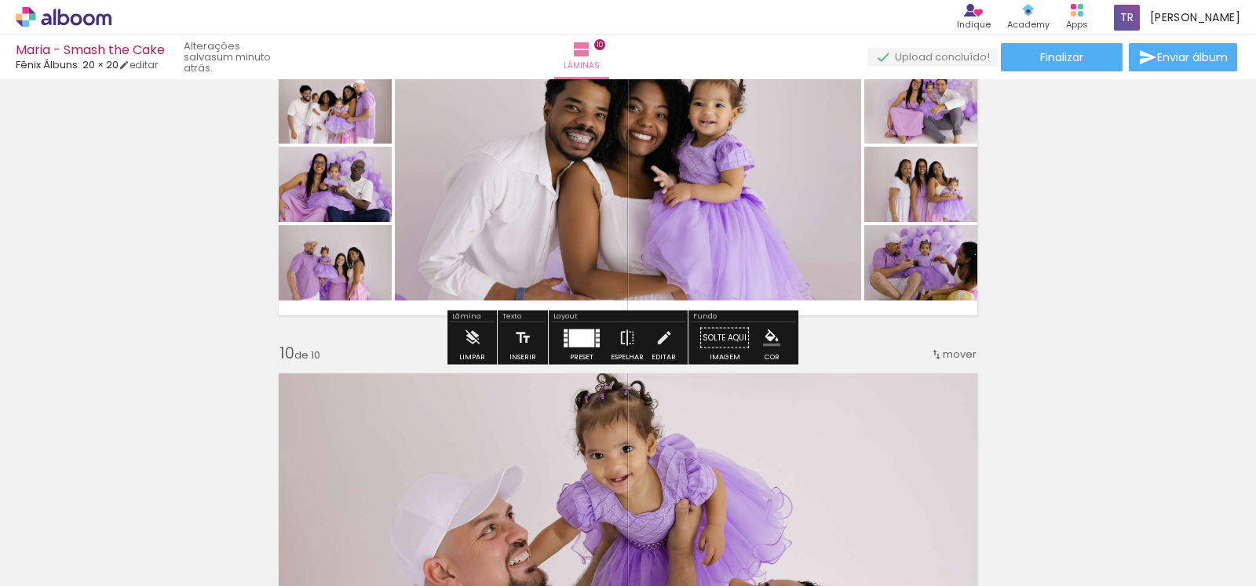
click at [585, 341] on div at bounding box center [581, 338] width 25 height 18
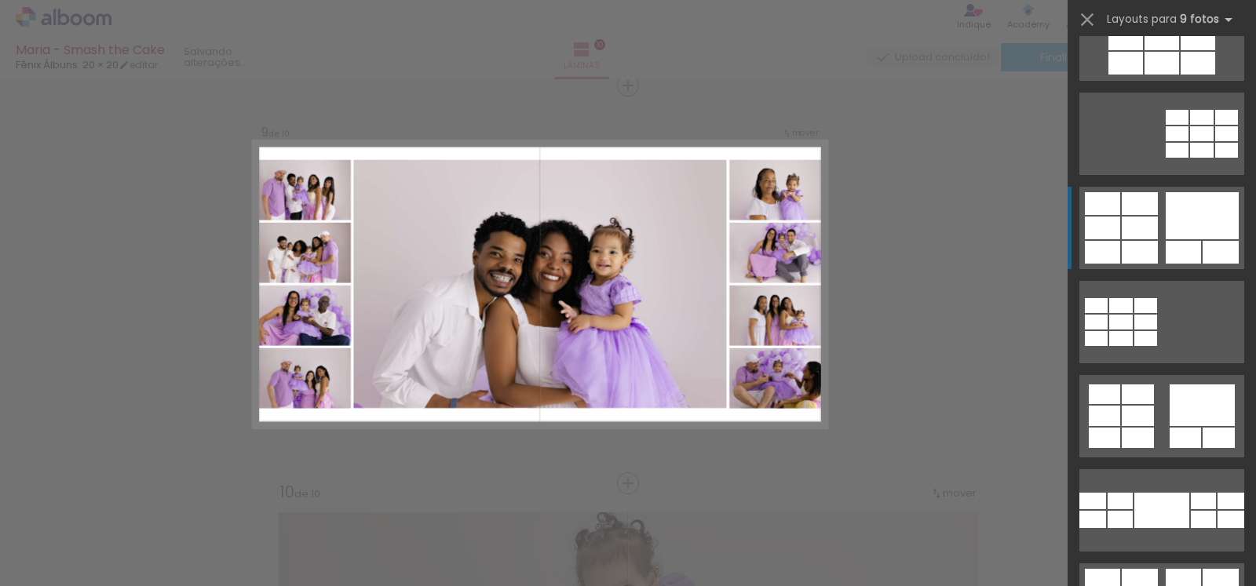
scroll to position [0, 0]
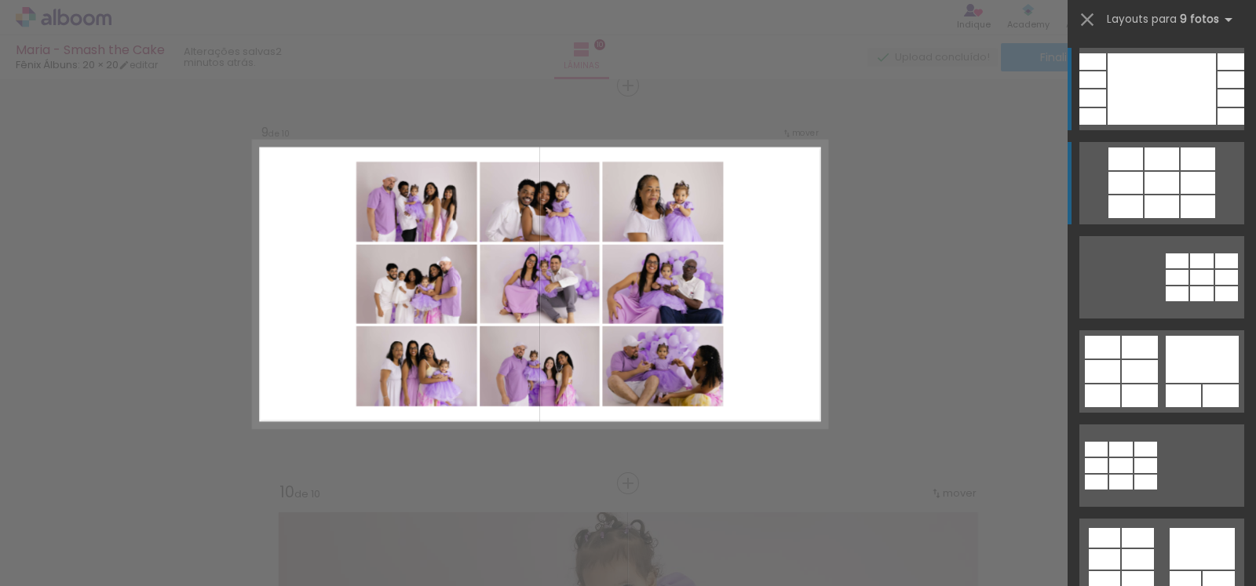
click at [1185, 187] on div at bounding box center [1197, 183] width 35 height 22
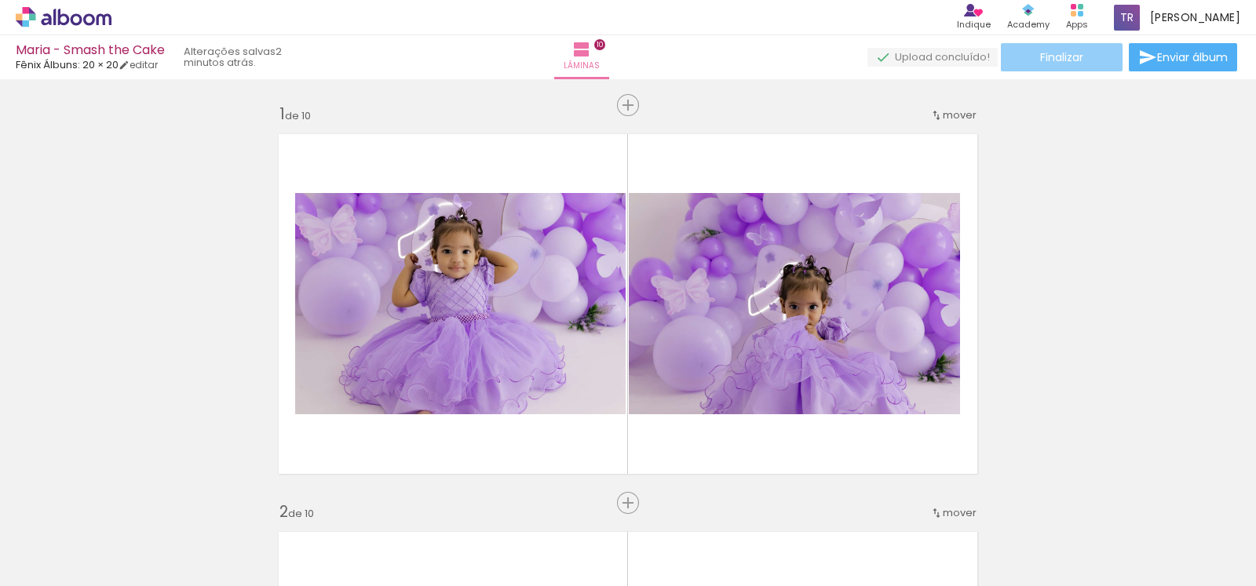
click at [1053, 60] on span "Finalizar" at bounding box center [1061, 57] width 43 height 11
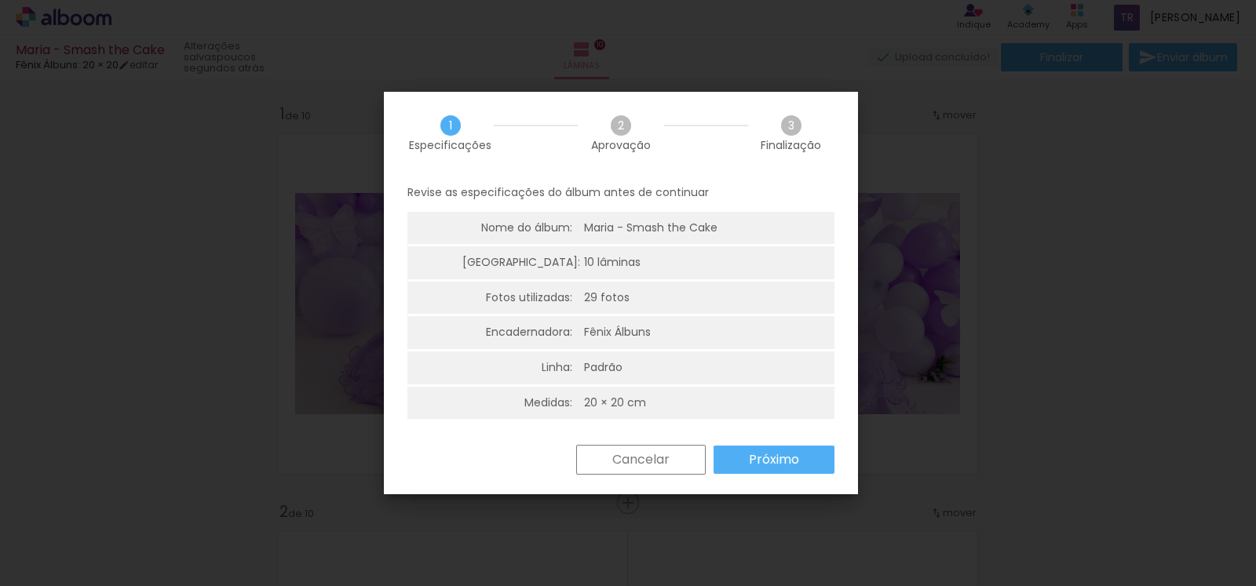
click at [804, 465] on paper-button "Próximo" at bounding box center [773, 460] width 121 height 28
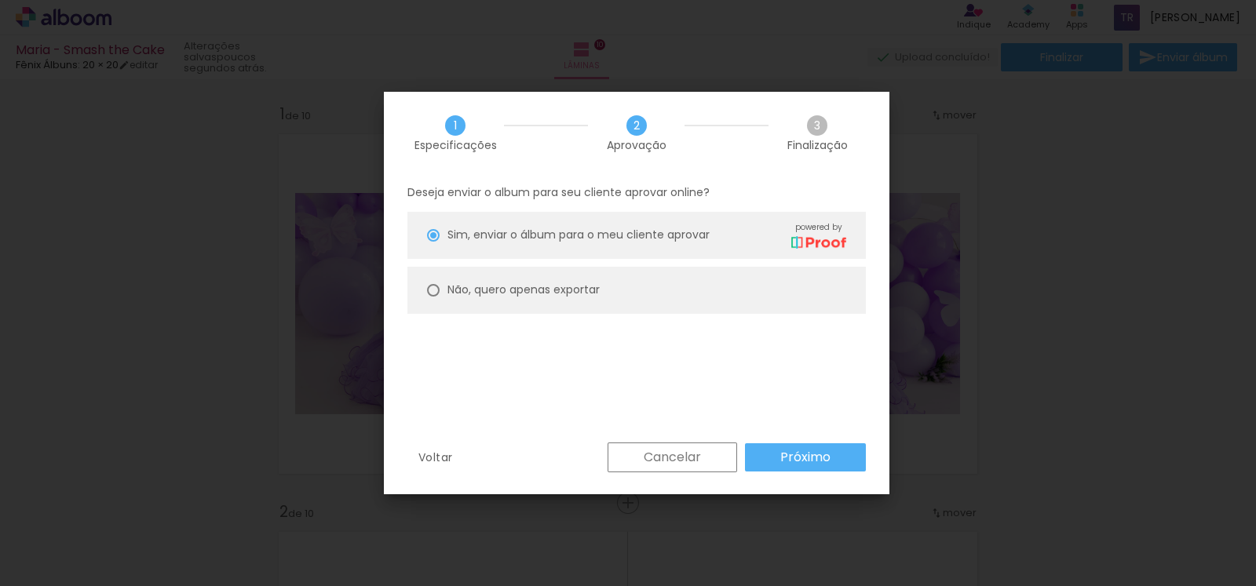
click at [429, 294] on div at bounding box center [433, 290] width 13 height 13
type paper-radio-button "on"
click at [0, 0] on slot "Próximo" at bounding box center [0, 0] width 0 height 0
type input "Alta, 300 DPI"
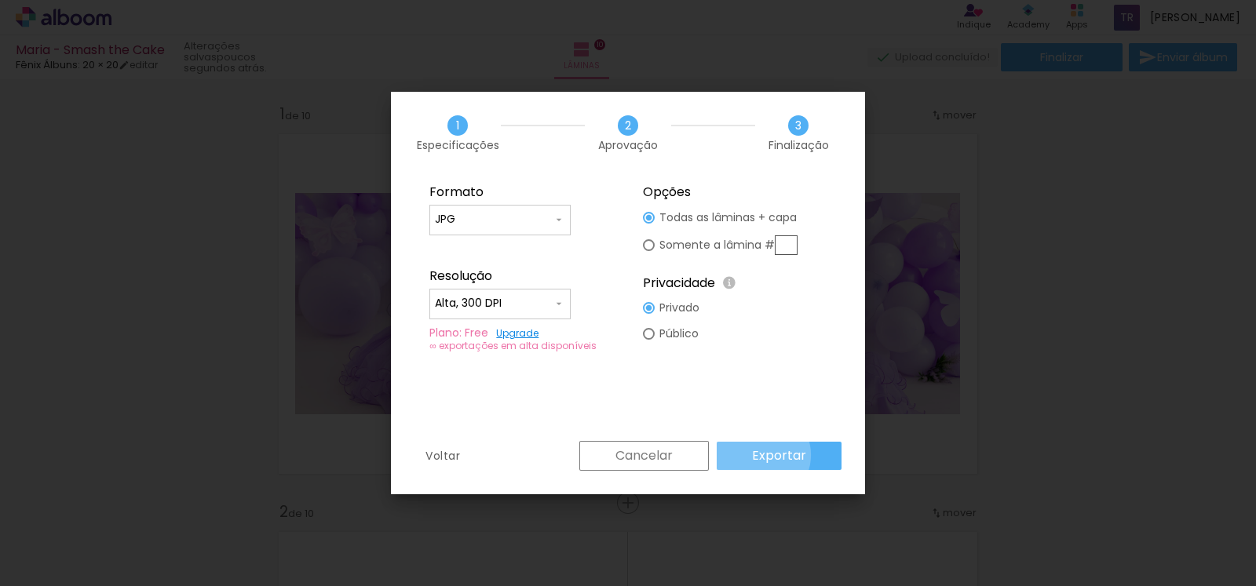
click at [0, 0] on slot "Exportar" at bounding box center [0, 0] width 0 height 0
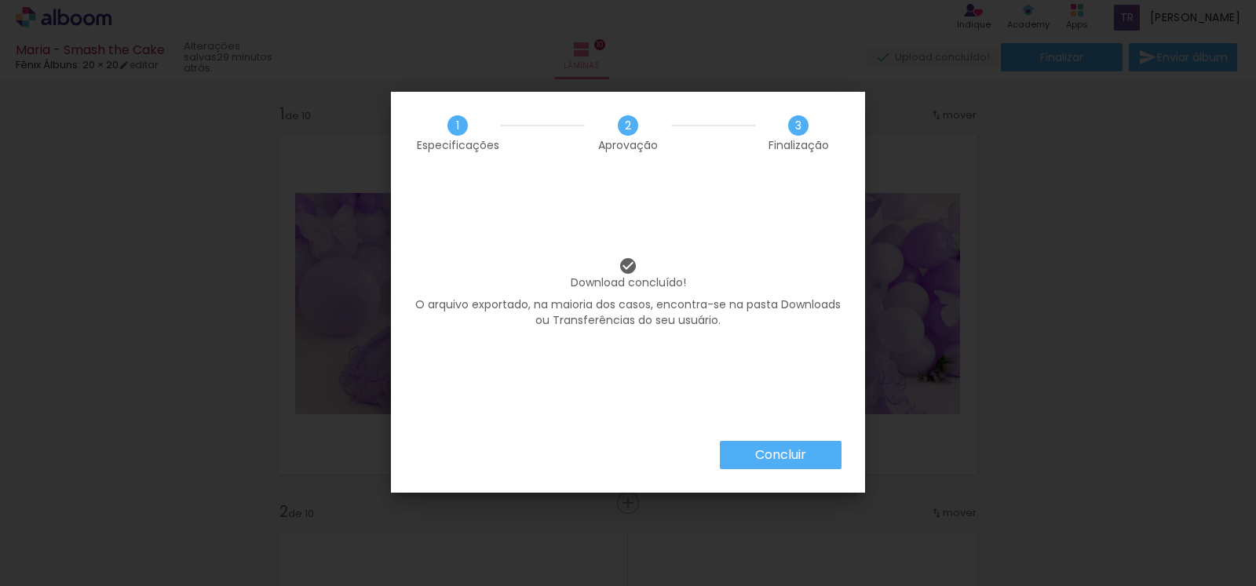
click at [0, 0] on slot "Concluir" at bounding box center [0, 0] width 0 height 0
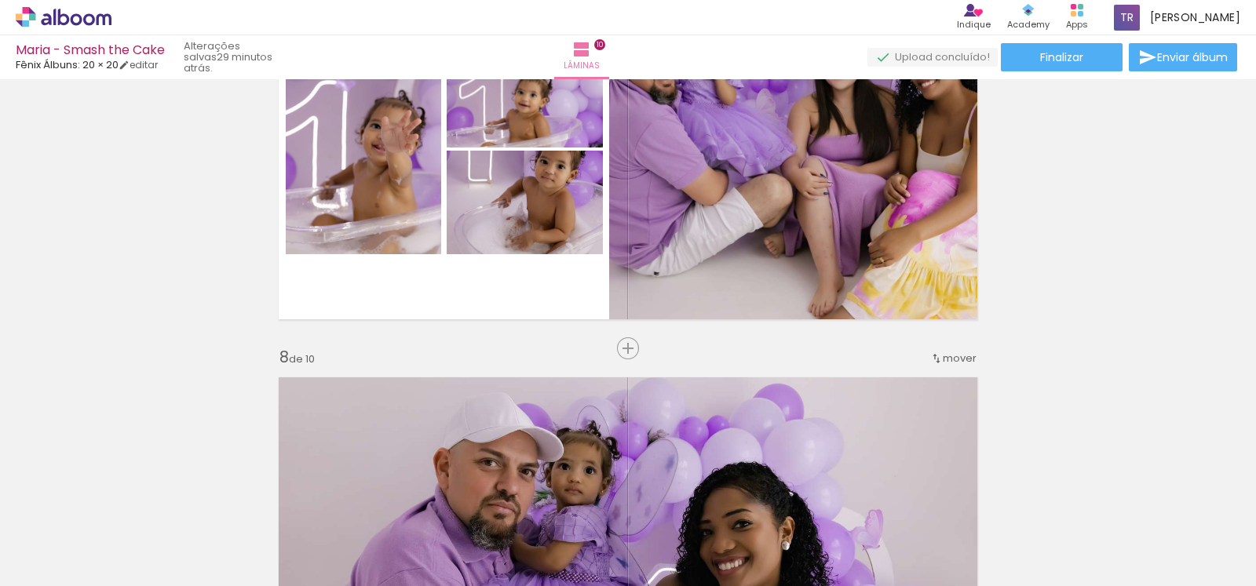
scroll to position [2550, 0]
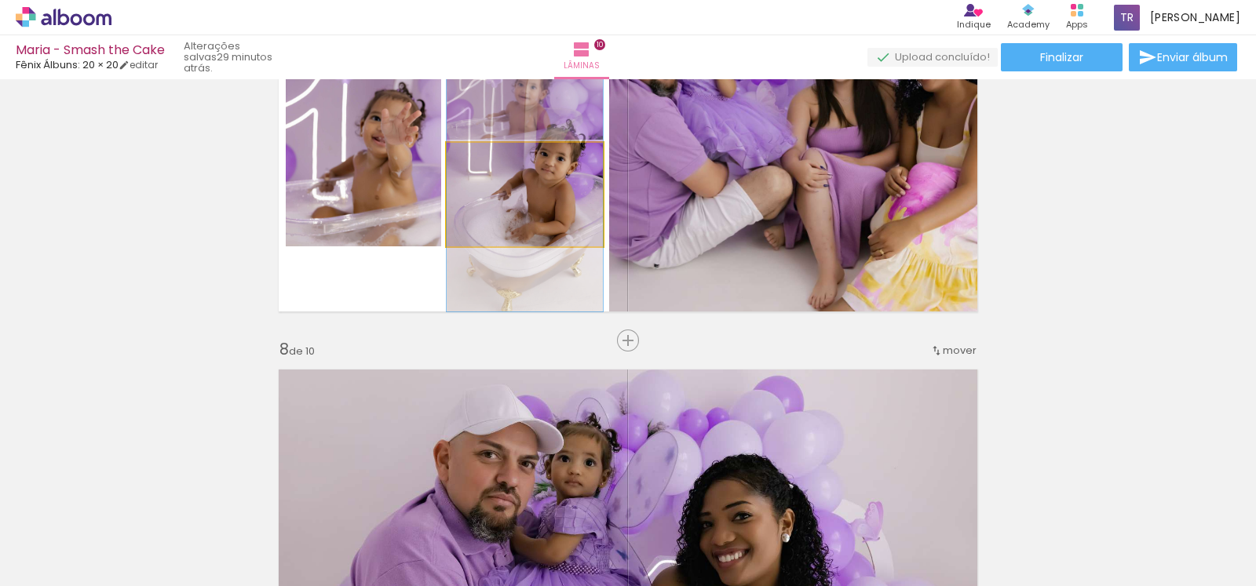
click at [559, 217] on quentale-photo at bounding box center [525, 195] width 156 height 104
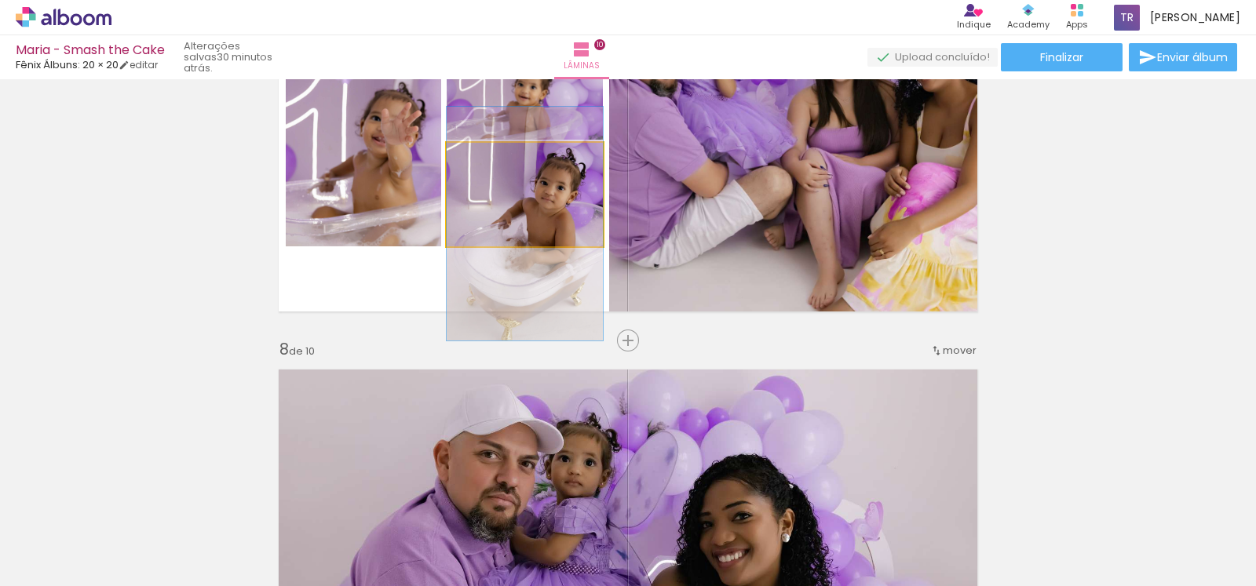
drag, startPoint x: 559, startPoint y: 217, endPoint x: 558, endPoint y: 246, distance: 29.0
click at [558, 246] on quentale-layouter at bounding box center [627, 141] width 717 height 359
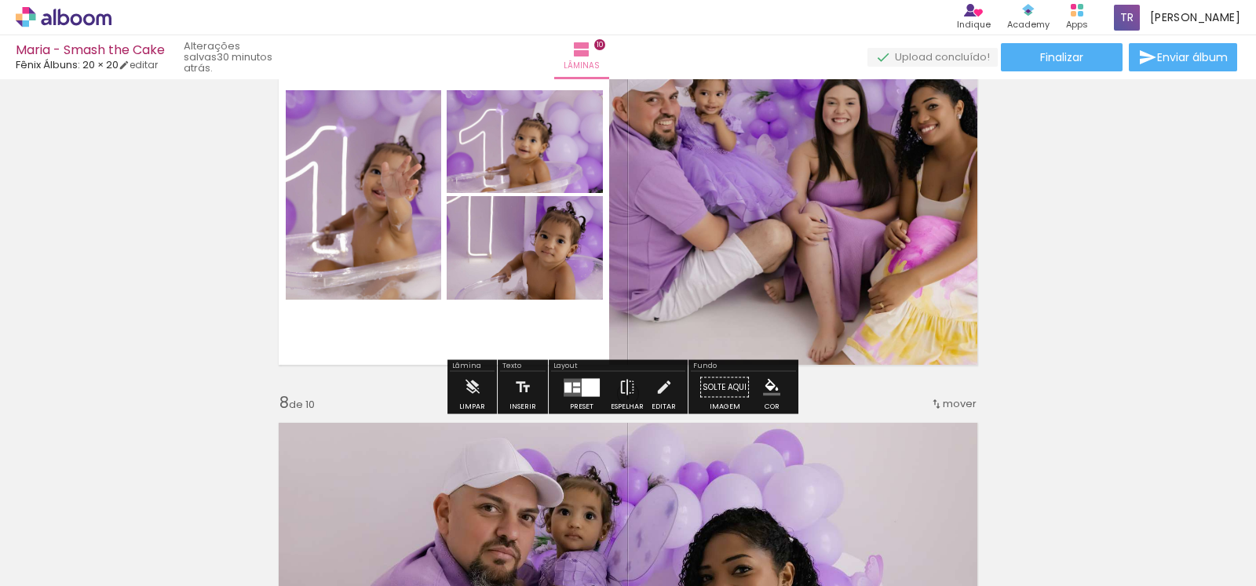
scroll to position [2452, 0]
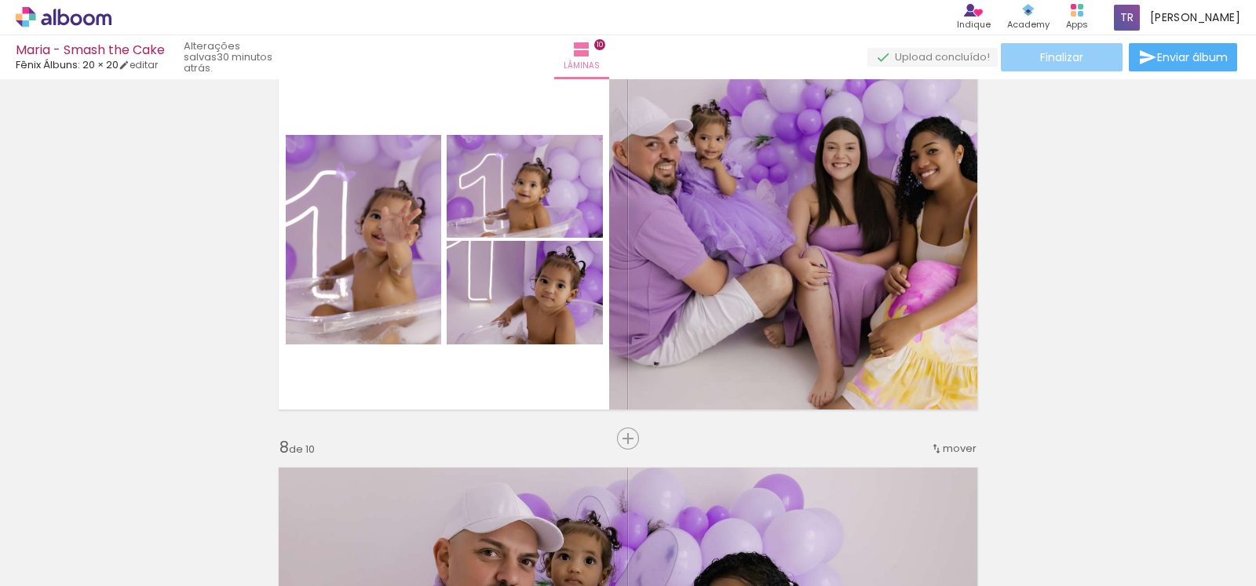
click at [1045, 57] on span "Finalizar" at bounding box center [1061, 57] width 43 height 11
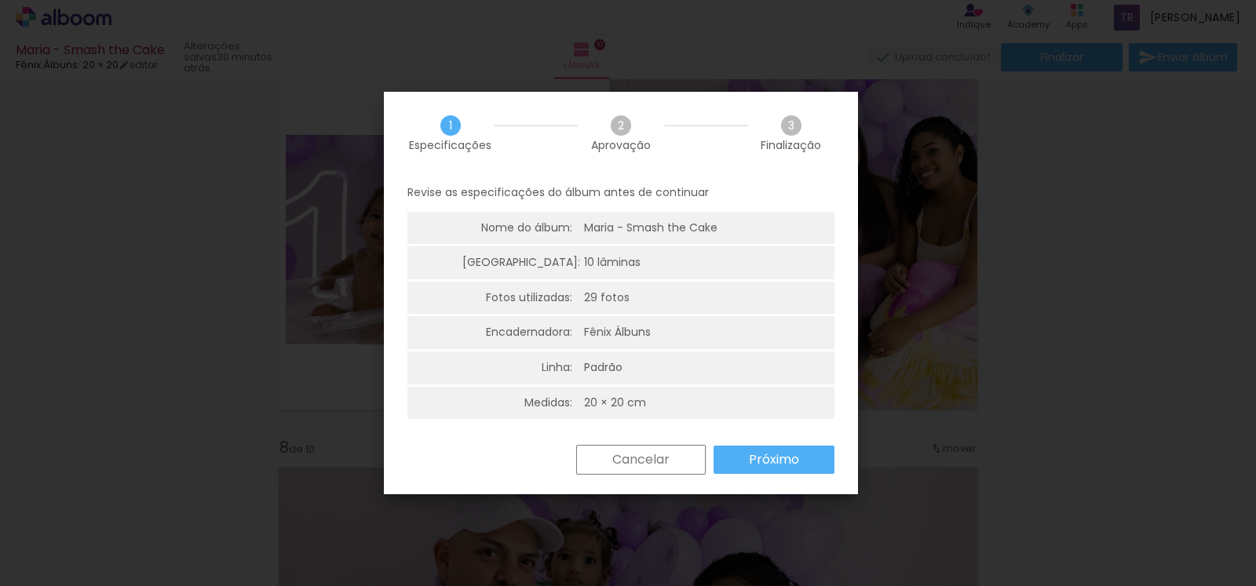
click at [0, 0] on slot "Próximo" at bounding box center [0, 0] width 0 height 0
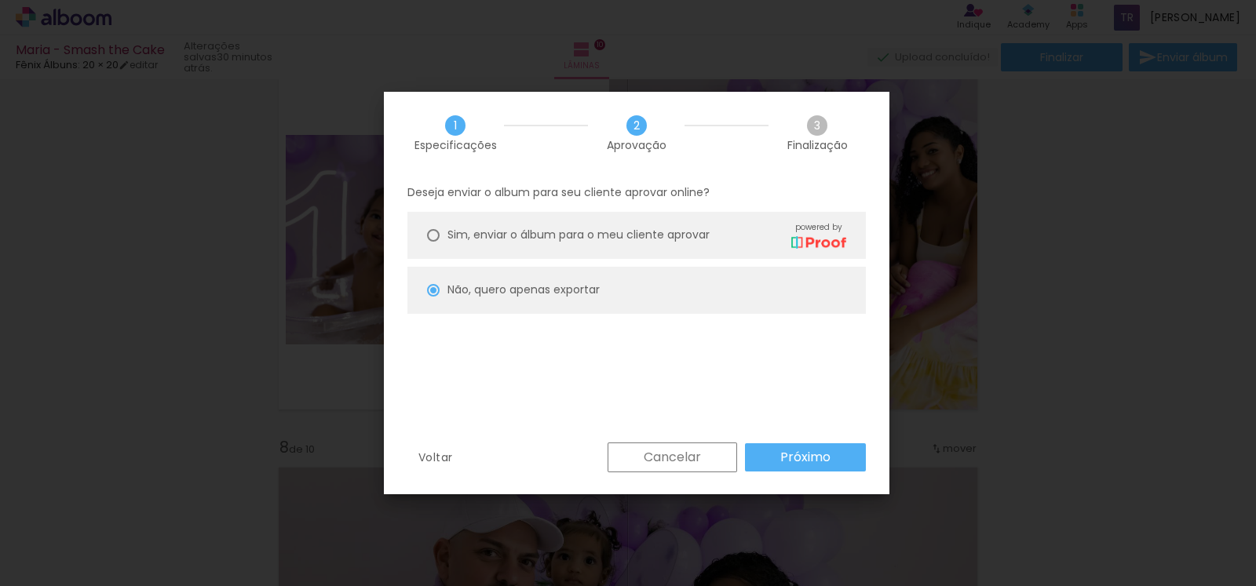
click at [830, 453] on paper-button "Próximo" at bounding box center [805, 457] width 121 height 28
type input "Alta, 300 DPI"
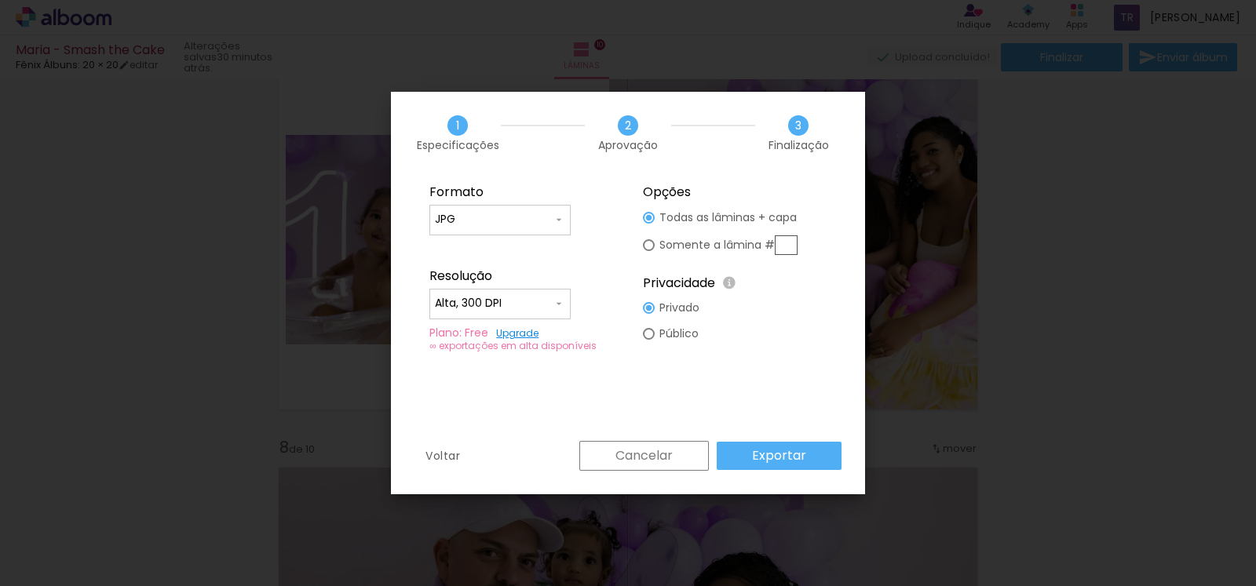
click at [647, 247] on div at bounding box center [649, 245] width 12 height 12
type paper-radio-button "on"
click at [787, 245] on input "text" at bounding box center [786, 245] width 23 height 20
type input "7"
click at [0, 0] on slot "Exportar" at bounding box center [0, 0] width 0 height 0
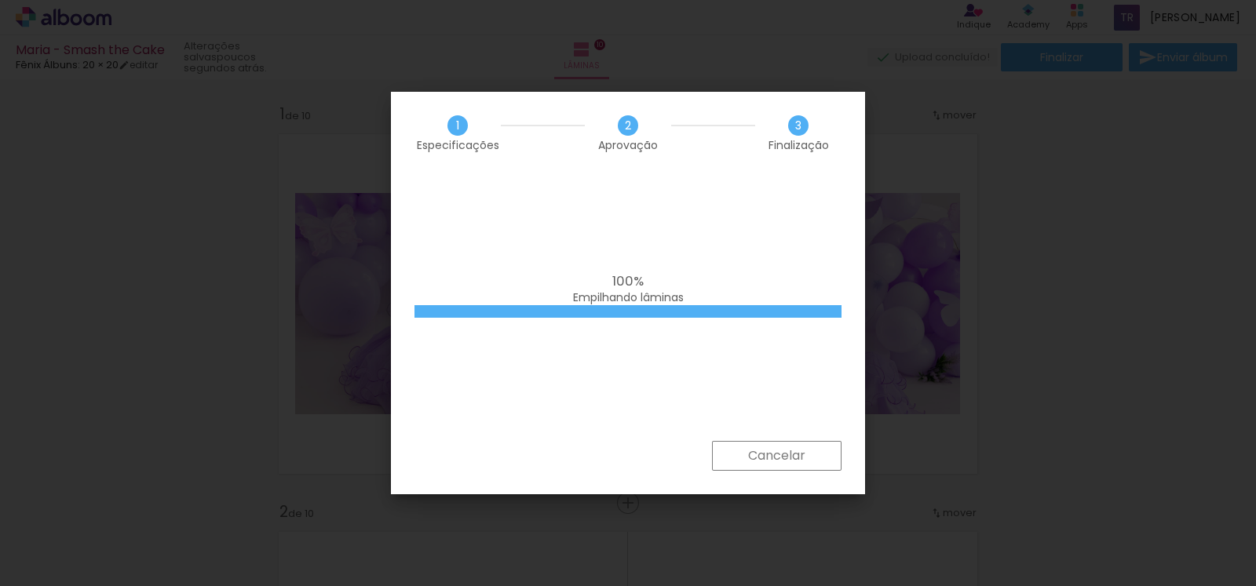
scroll to position [2452, 0]
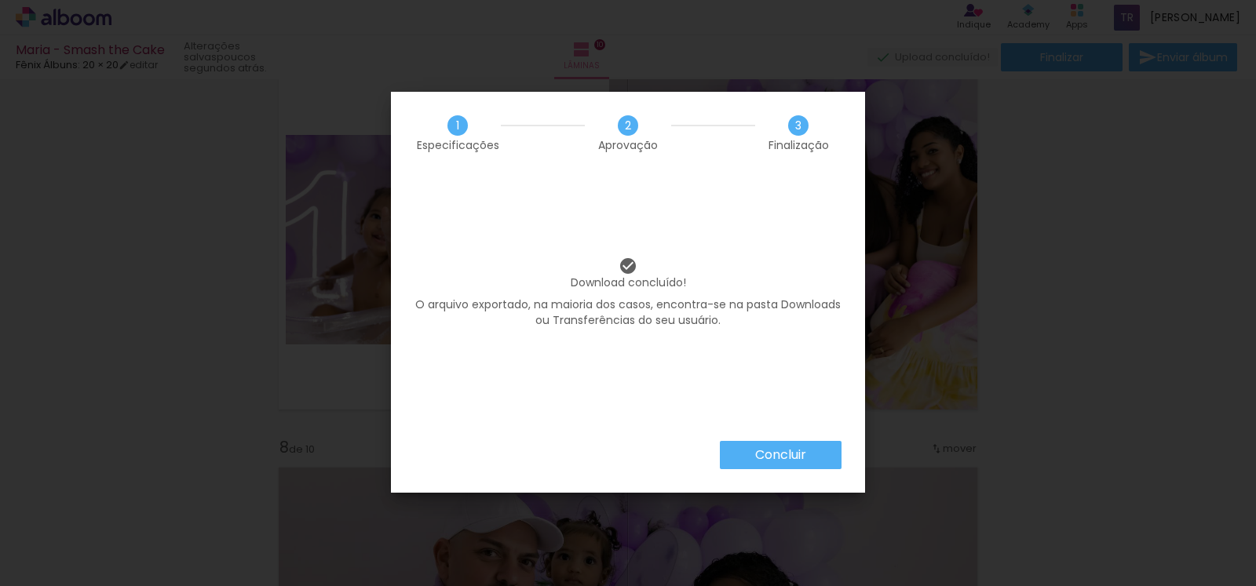
click at [145, 119] on iron-overlay-backdrop at bounding box center [628, 293] width 1256 height 586
click at [825, 461] on paper-button "Concluir" at bounding box center [781, 455] width 122 height 28
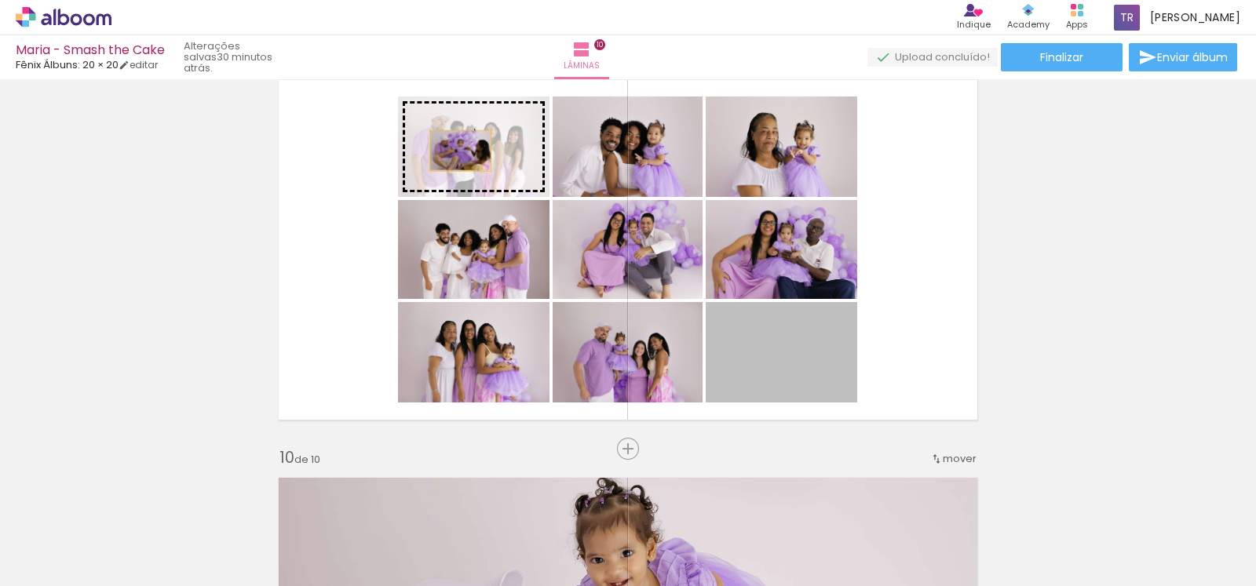
drag, startPoint x: 801, startPoint y: 374, endPoint x: 453, endPoint y: 151, distance: 413.0
click at [0, 0] on slot at bounding box center [0, 0] width 0 height 0
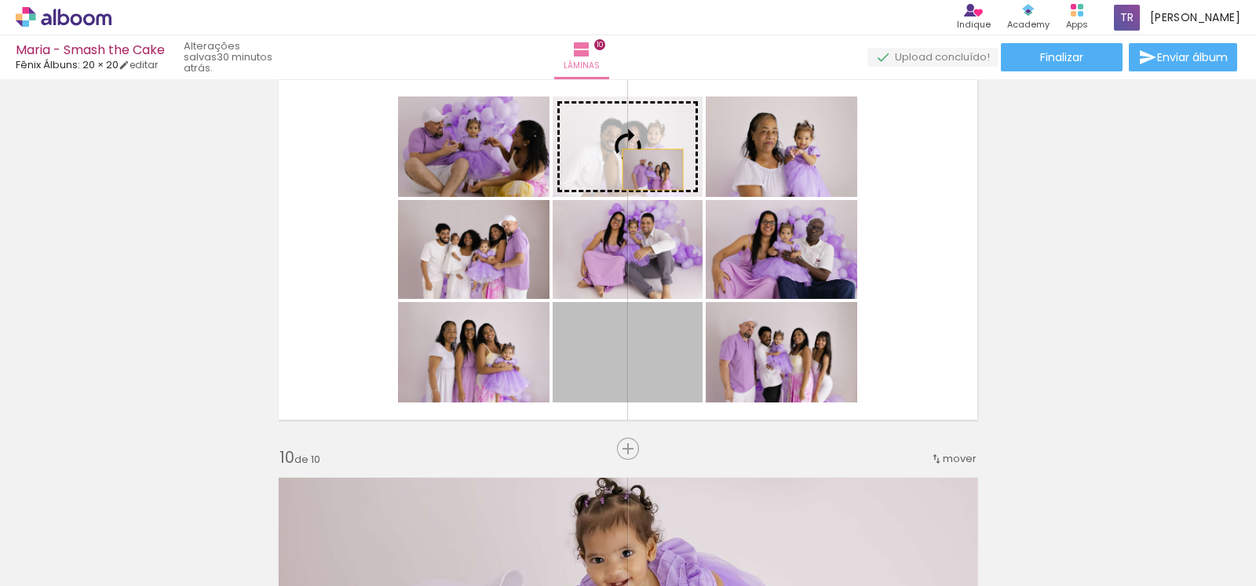
drag, startPoint x: 632, startPoint y: 377, endPoint x: 645, endPoint y: 170, distance: 207.6
click at [0, 0] on slot at bounding box center [0, 0] width 0 height 0
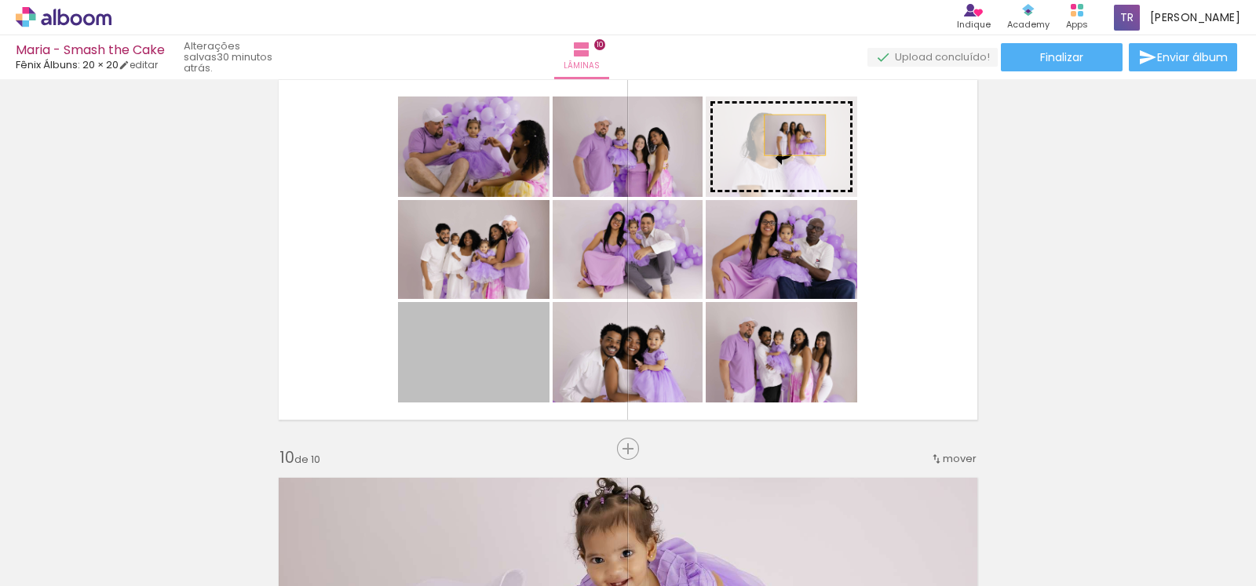
drag, startPoint x: 465, startPoint y: 382, endPoint x: 787, endPoint y: 135, distance: 405.8
click at [0, 0] on slot at bounding box center [0, 0] width 0 height 0
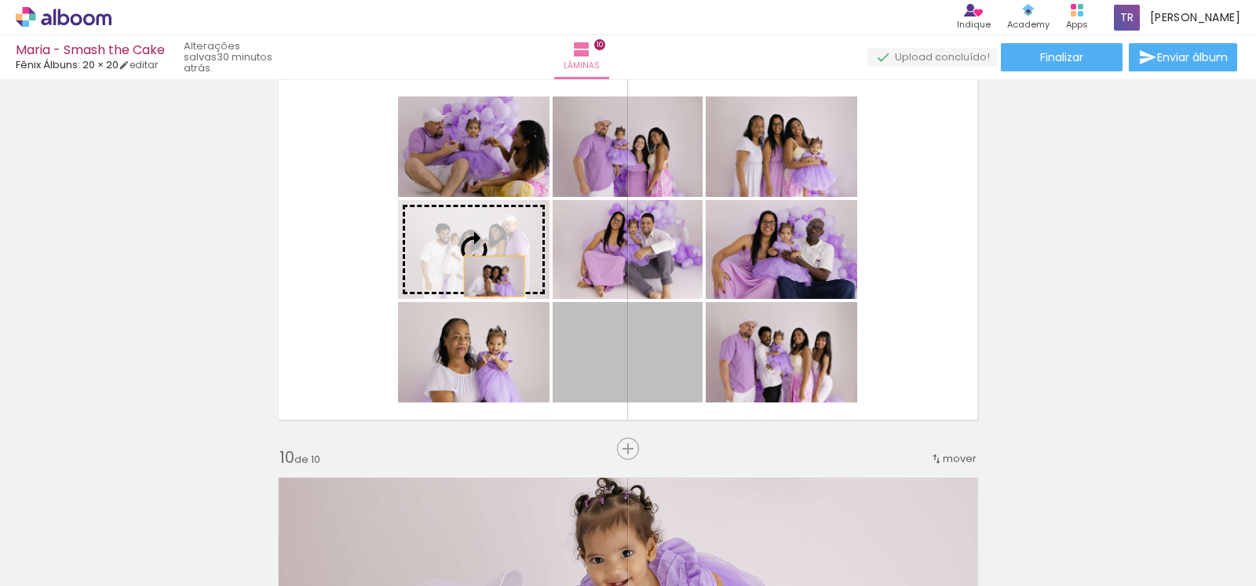
drag, startPoint x: 638, startPoint y: 367, endPoint x: 463, endPoint y: 273, distance: 198.4
click at [0, 0] on slot at bounding box center [0, 0] width 0 height 0
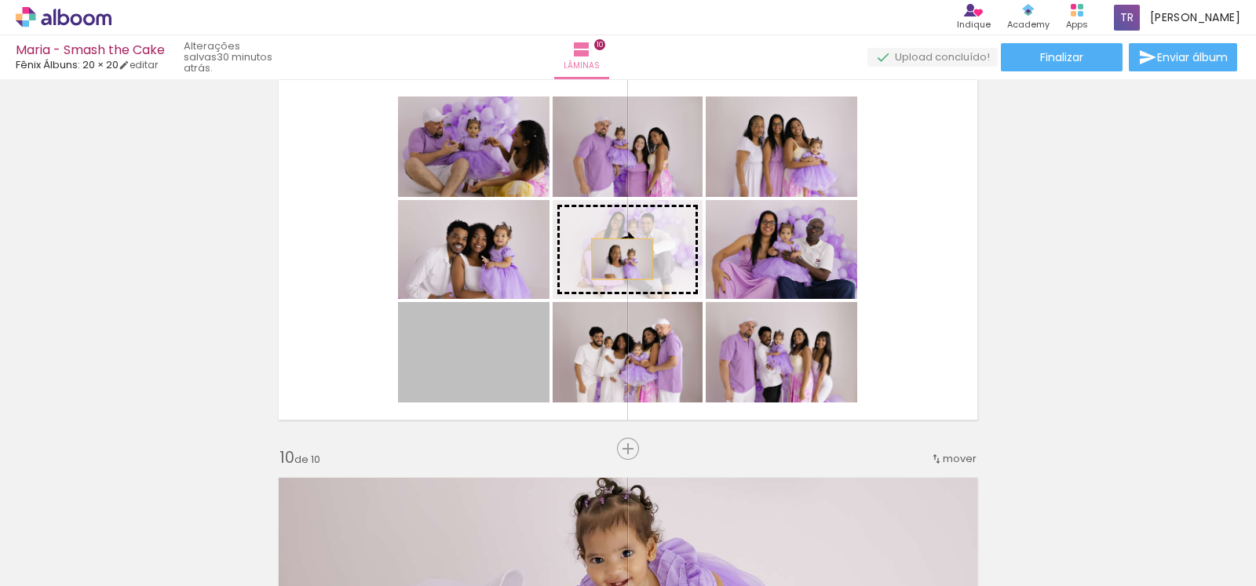
drag, startPoint x: 458, startPoint y: 376, endPoint x: 643, endPoint y: 252, distance: 222.9
click at [0, 0] on slot at bounding box center [0, 0] width 0 height 0
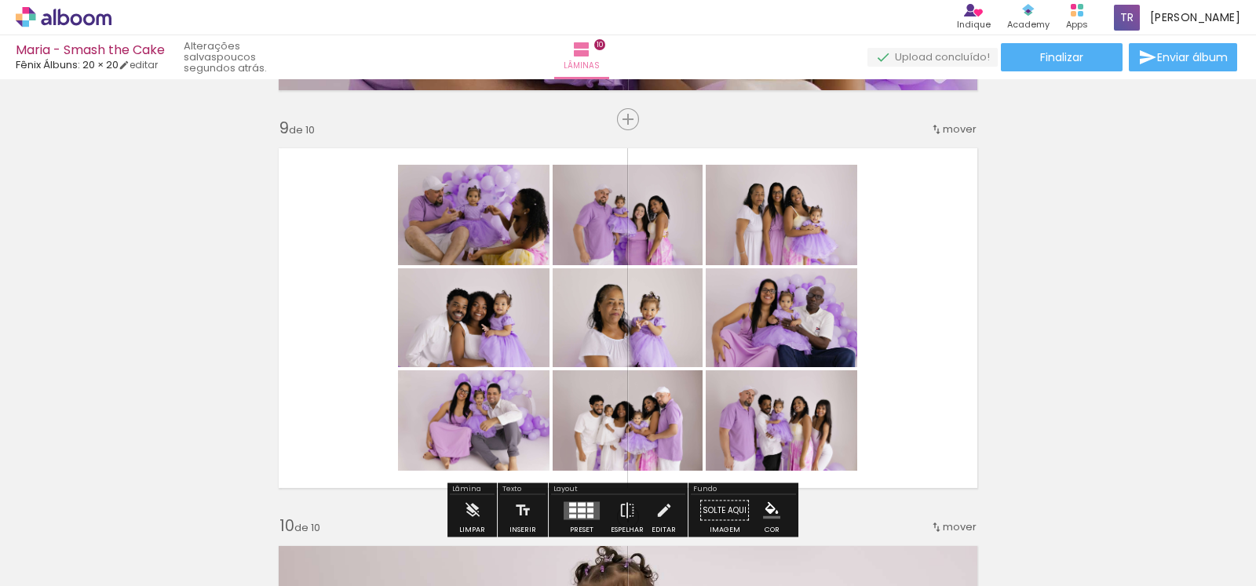
scroll to position [3139, 0]
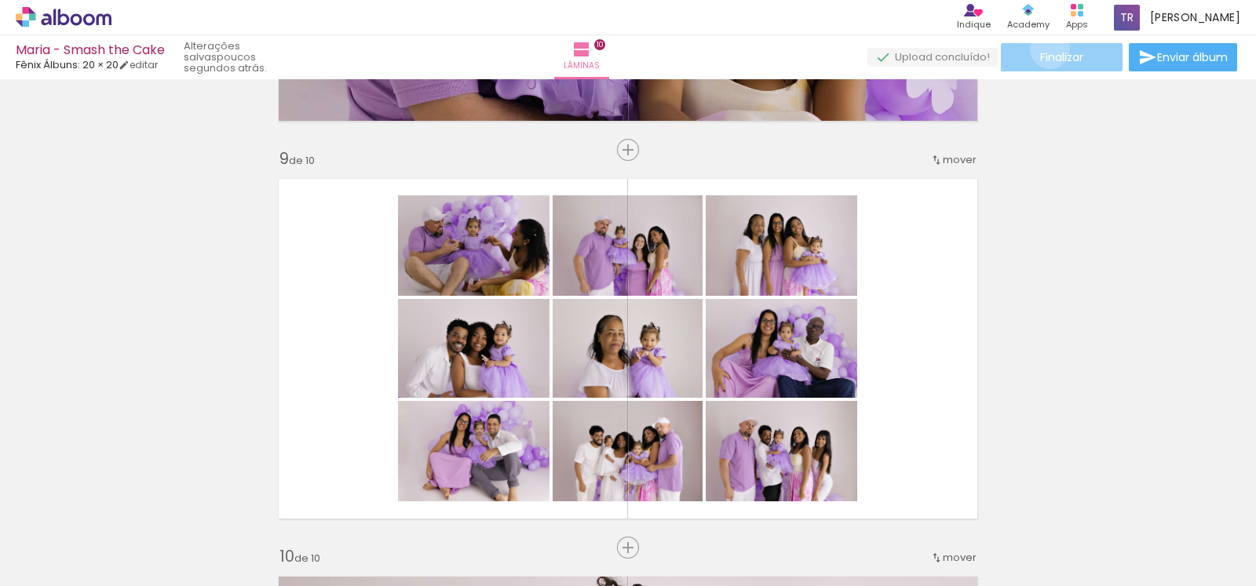
click at [1044, 52] on span "Finalizar" at bounding box center [1061, 57] width 43 height 11
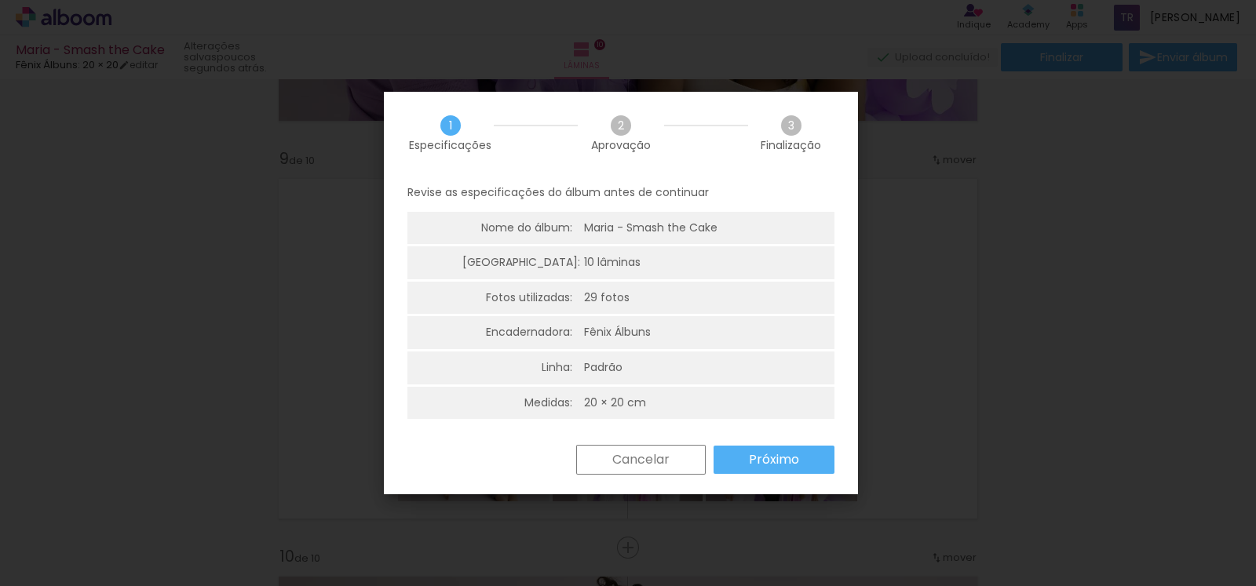
click at [0, 0] on slot "Próximo" at bounding box center [0, 0] width 0 height 0
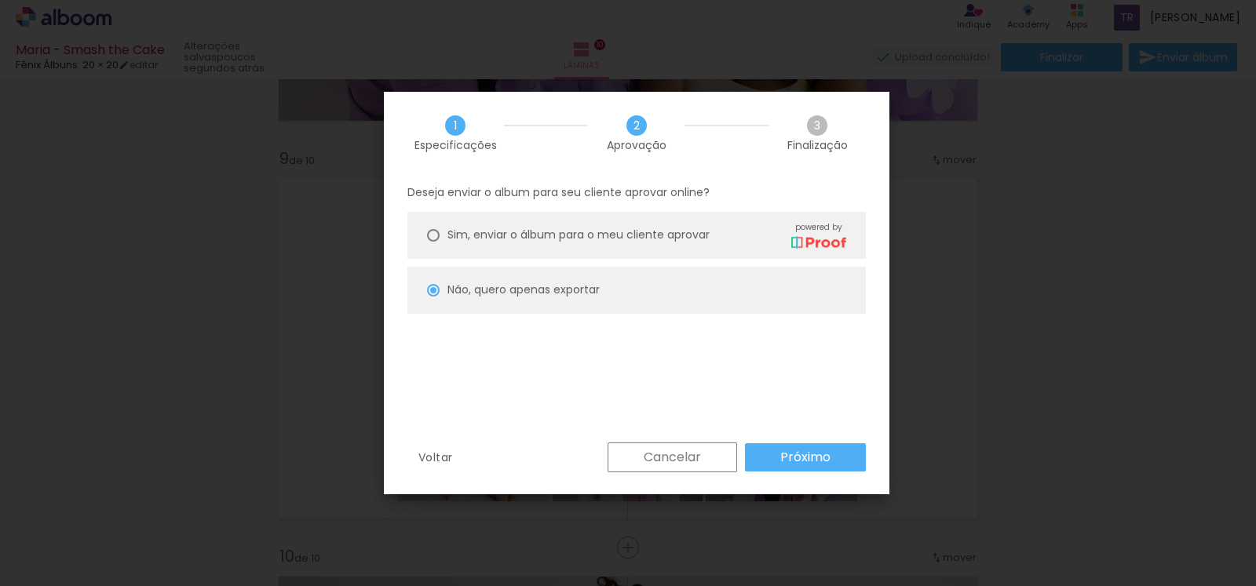
click at [0, 0] on slot "Próximo" at bounding box center [0, 0] width 0 height 0
type input "Alta, 300 DPI"
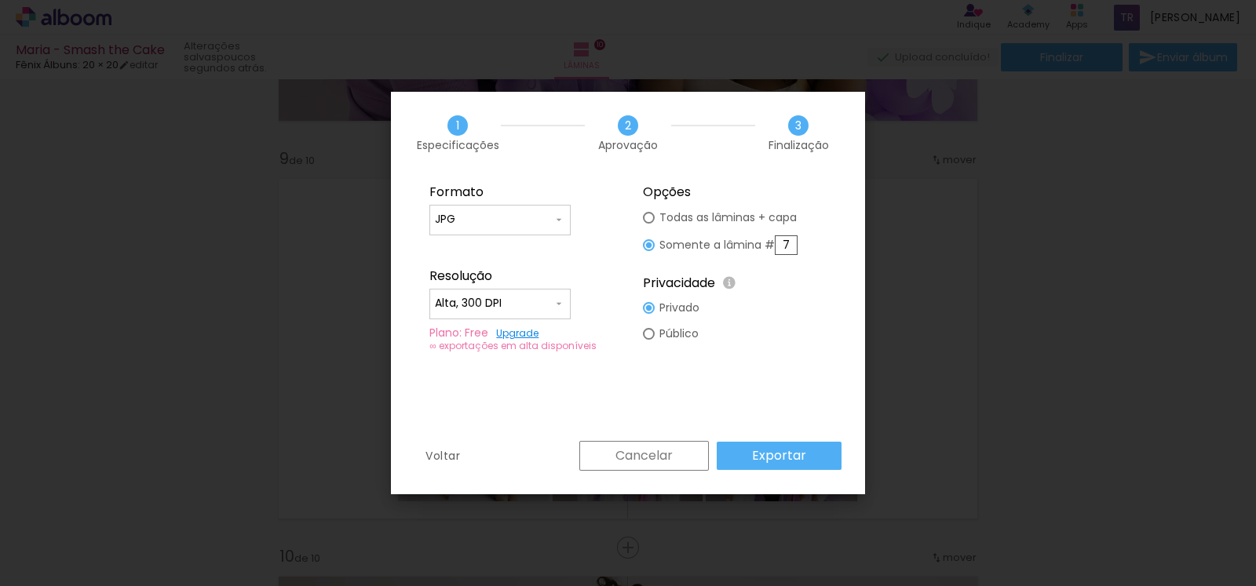
click at [786, 245] on input "7" at bounding box center [786, 245] width 23 height 20
type paper-radio-button "on"
click at [788, 246] on input "7" at bounding box center [786, 245] width 23 height 20
type input "9"
click at [0, 0] on slot "Exportar" at bounding box center [0, 0] width 0 height 0
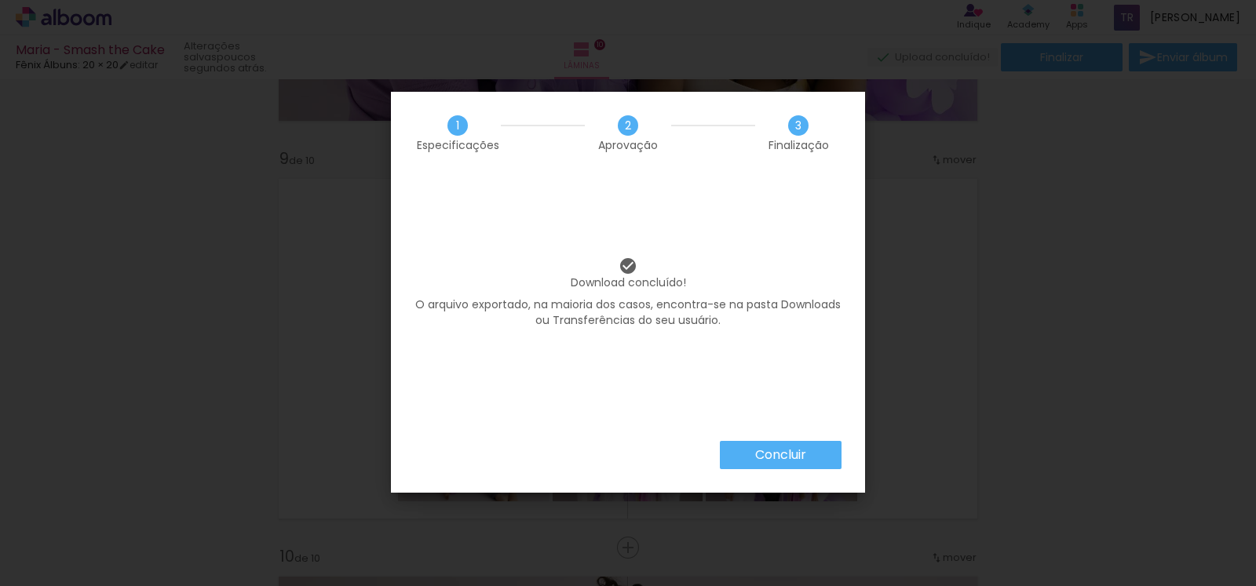
click at [1006, 485] on iron-overlay-backdrop at bounding box center [628, 293] width 1256 height 586
click at [827, 458] on paper-button "Concluir" at bounding box center [781, 455] width 122 height 28
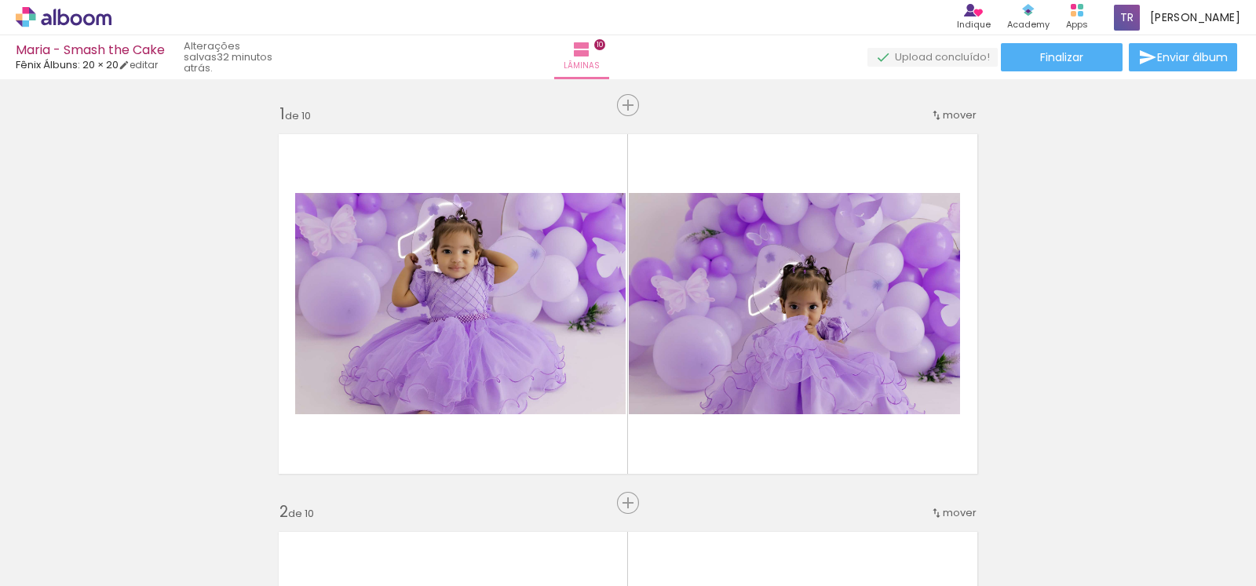
scroll to position [3139, 0]
